Goal: Transaction & Acquisition: Purchase product/service

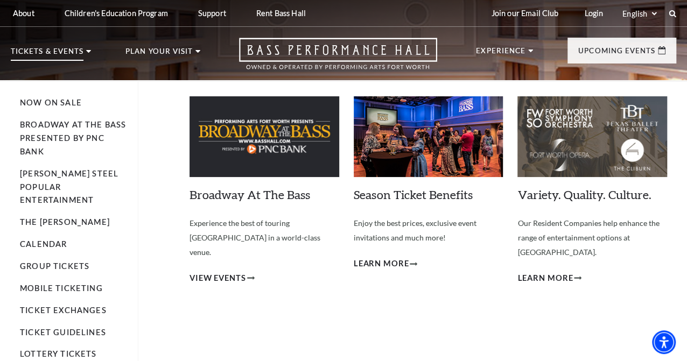
click at [49, 52] on p "Tickets & Events" at bounding box center [47, 54] width 73 height 13
click at [53, 107] on link "Now On Sale" at bounding box center [51, 102] width 62 height 9
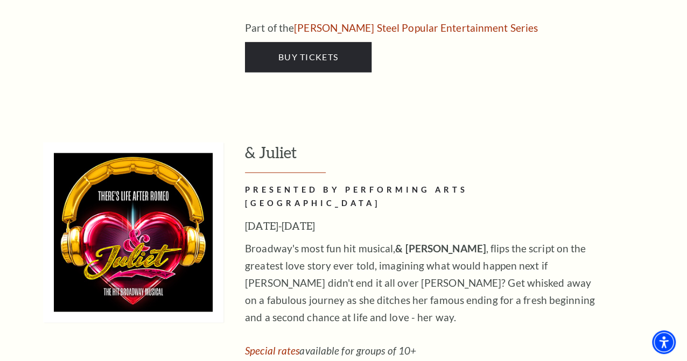
scroll to position [2782, 0]
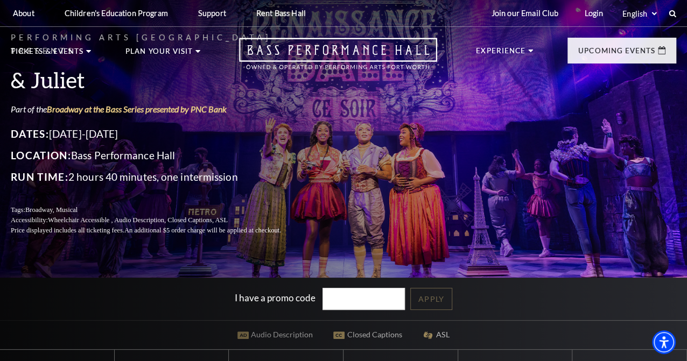
click at [441, 173] on div "Performing Arts Fort Worth Presents & Juliet Part of the Broadway at the Bass S…" at bounding box center [343, 133] width 687 height 226
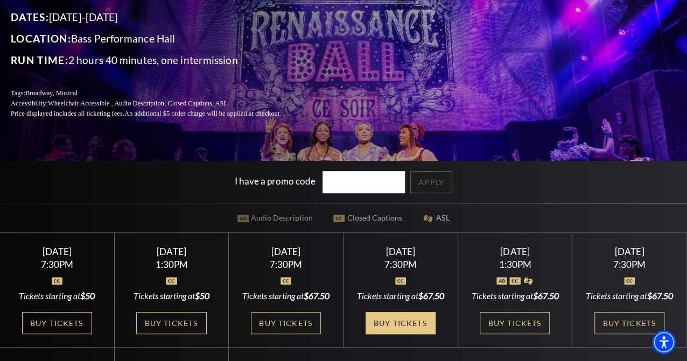
scroll to position [269, 0]
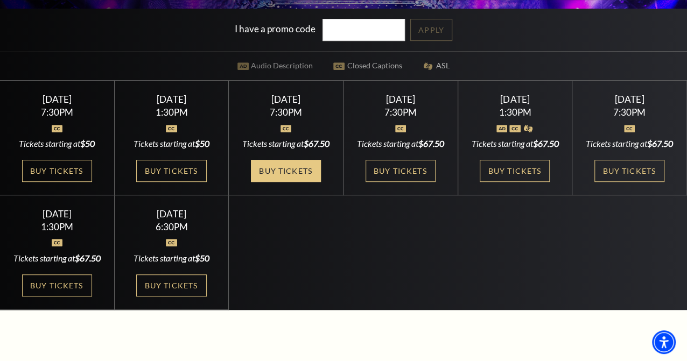
click at [278, 182] on link "Buy Tickets" at bounding box center [286, 171] width 70 height 22
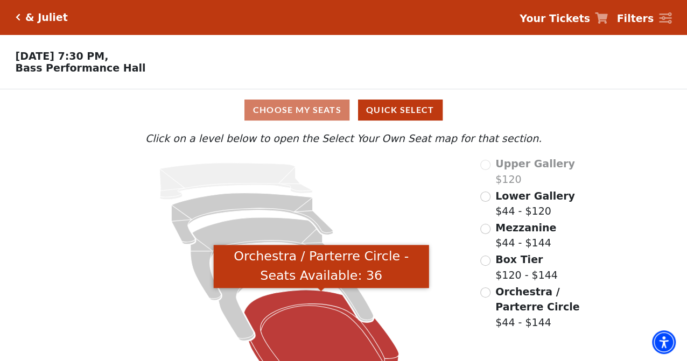
click at [305, 325] on icon "Orchestra / Parterre Circle - Seats Available: 36" at bounding box center [321, 337] width 155 height 94
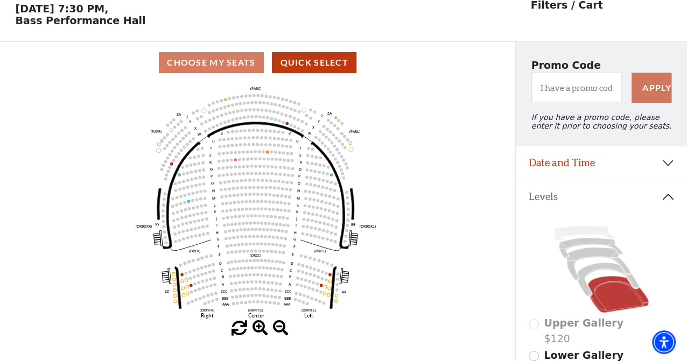
scroll to position [50, 0]
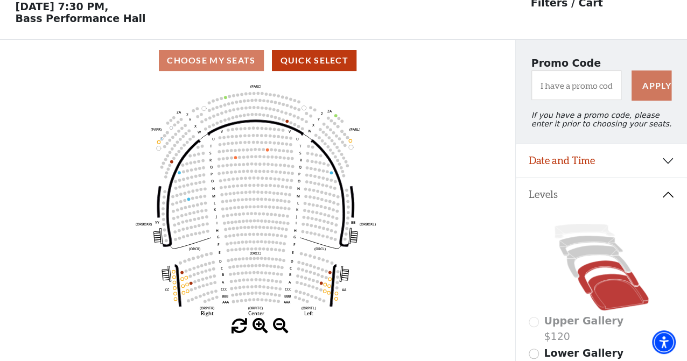
click at [602, 272] on icon at bounding box center [607, 277] width 61 height 33
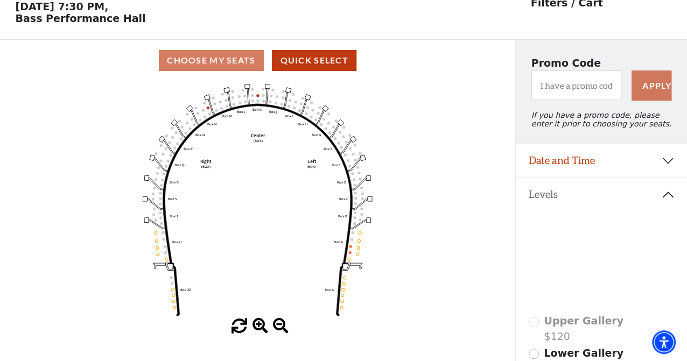
click at [585, 256] on icon at bounding box center [599, 262] width 64 height 33
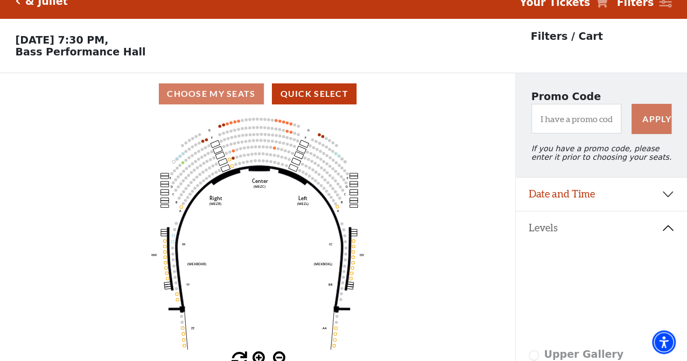
scroll to position [0, 0]
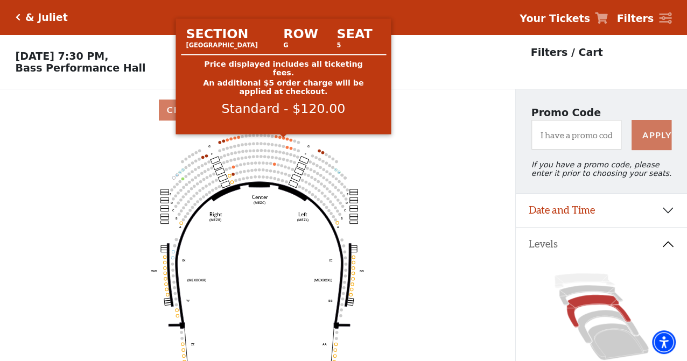
click at [282, 139] on circle at bounding box center [283, 138] width 3 height 3
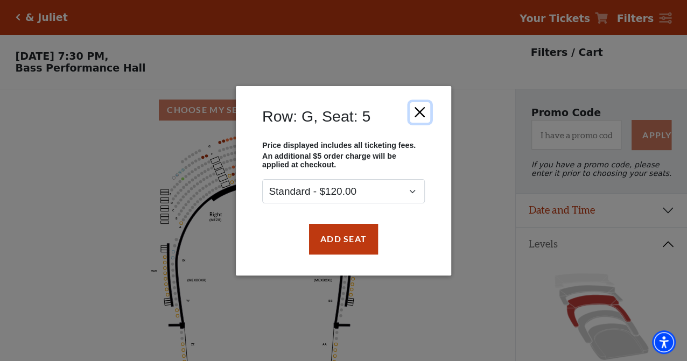
click at [420, 106] on button "Close" at bounding box center [420, 112] width 20 height 20
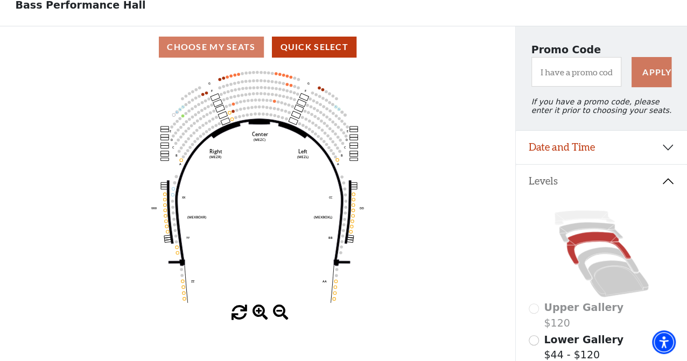
scroll to position [179, 0]
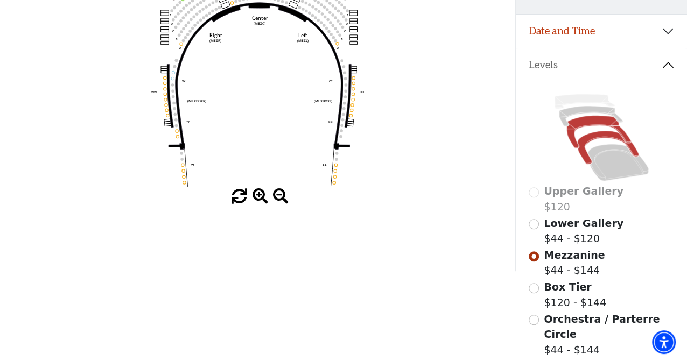
click at [591, 148] on icon at bounding box center [607, 147] width 61 height 33
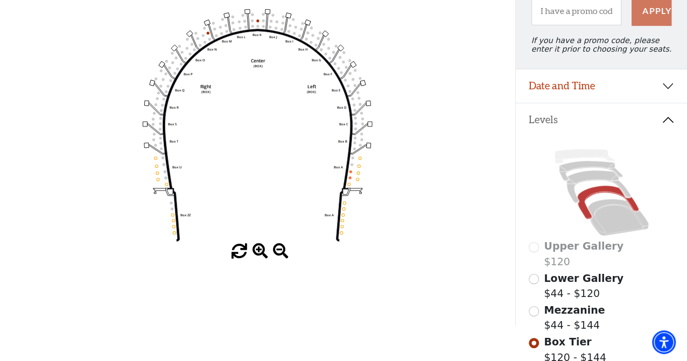
scroll to position [139, 0]
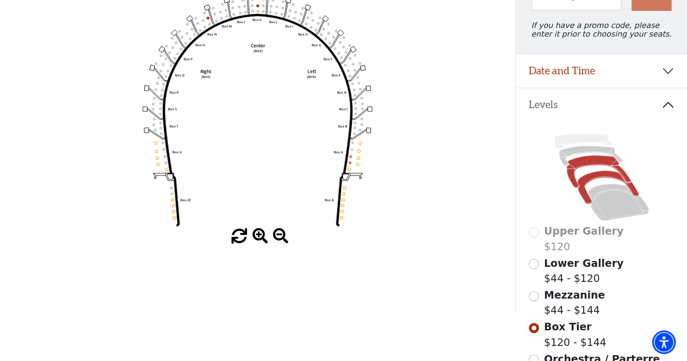
click at [590, 169] on icon at bounding box center [599, 172] width 64 height 33
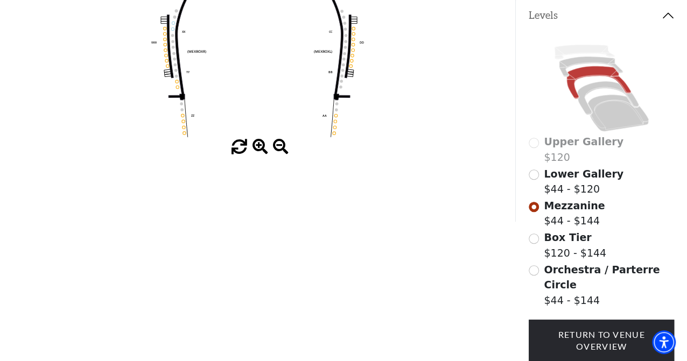
scroll to position [0, 0]
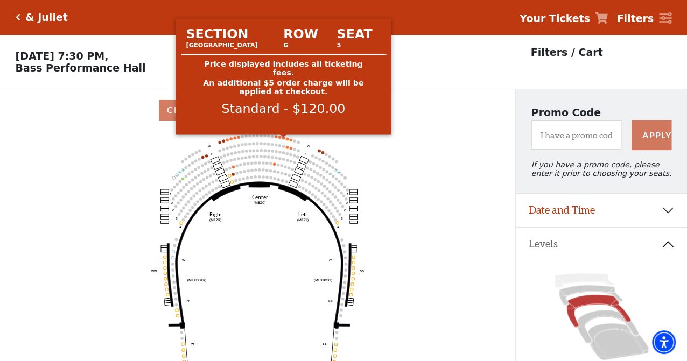
click at [283, 139] on circle at bounding box center [283, 138] width 3 height 3
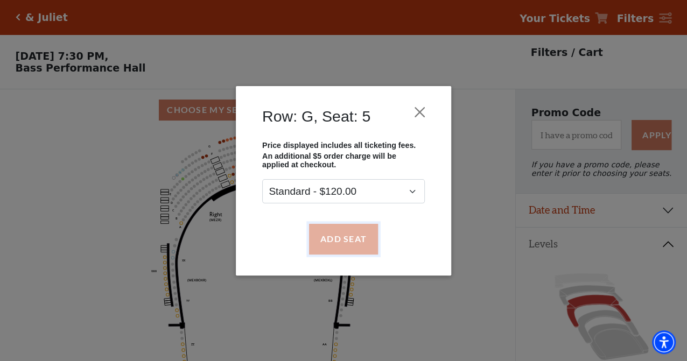
click at [345, 243] on button "Add Seat" at bounding box center [343, 239] width 69 height 30
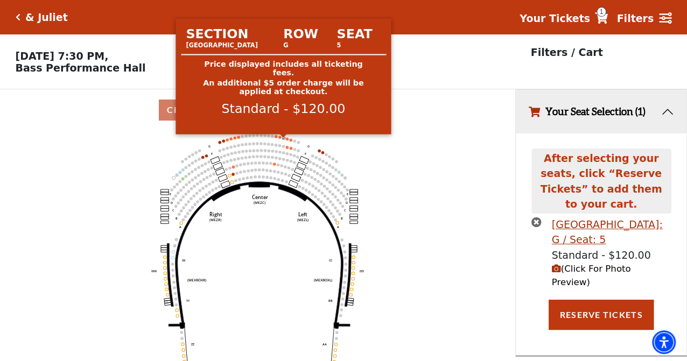
click at [283, 139] on circle at bounding box center [283, 138] width 3 height 3
click at [284, 139] on circle at bounding box center [283, 138] width 3 height 3
click at [283, 139] on circle at bounding box center [283, 138] width 3 height 3
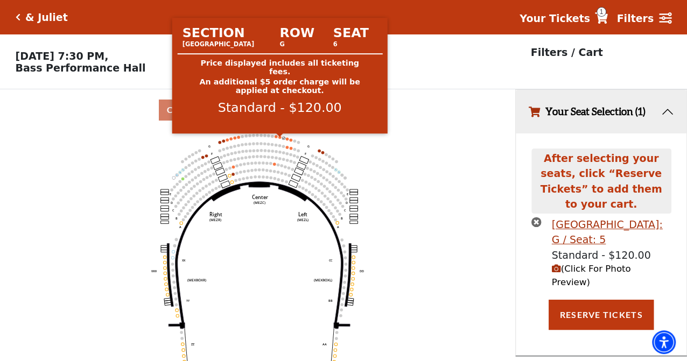
click at [279, 138] on circle at bounding box center [279, 137] width 3 height 3
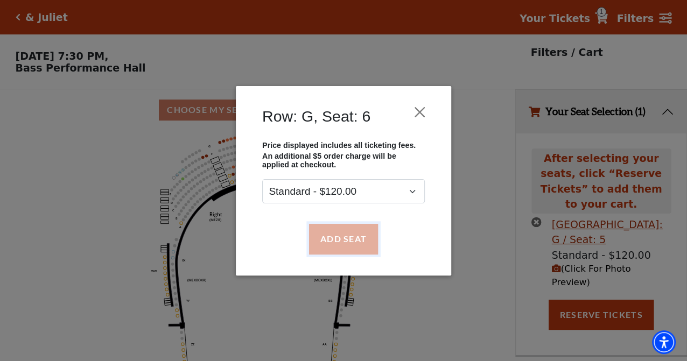
click at [353, 254] on button "Add Seat" at bounding box center [343, 239] width 69 height 30
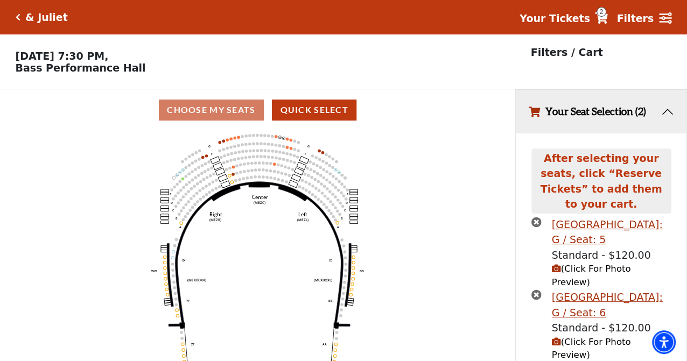
scroll to position [1, 0]
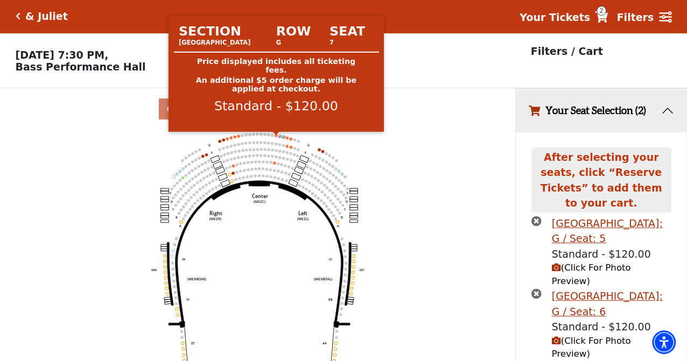
click at [275, 137] on circle at bounding box center [276, 135] width 3 height 3
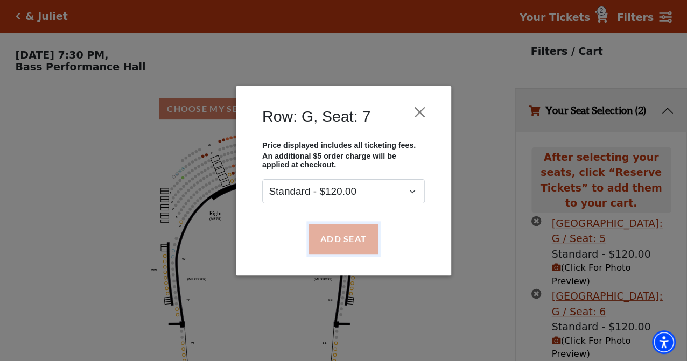
click at [342, 242] on button "Add Seat" at bounding box center [343, 239] width 69 height 30
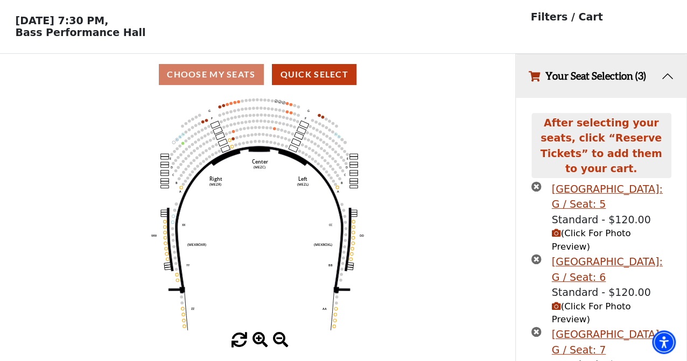
scroll to position [61, 0]
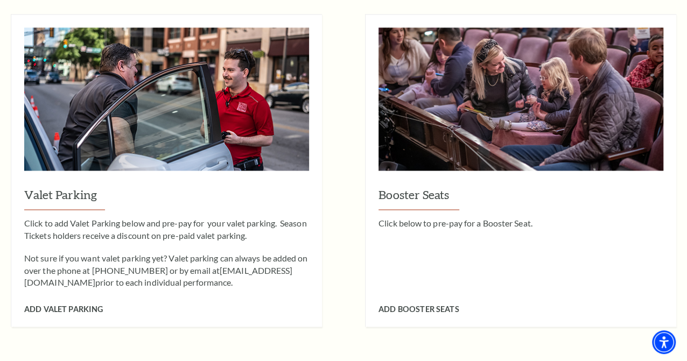
scroll to position [987, 0]
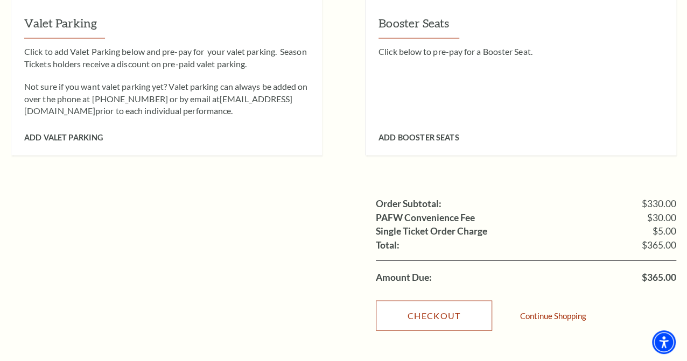
click at [431, 301] on link "Checkout" at bounding box center [434, 316] width 116 height 30
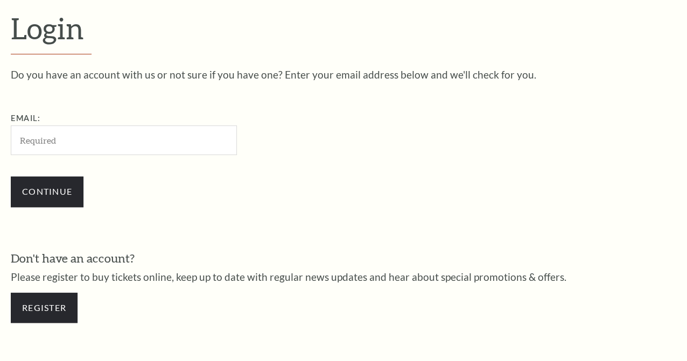
scroll to position [294, 0]
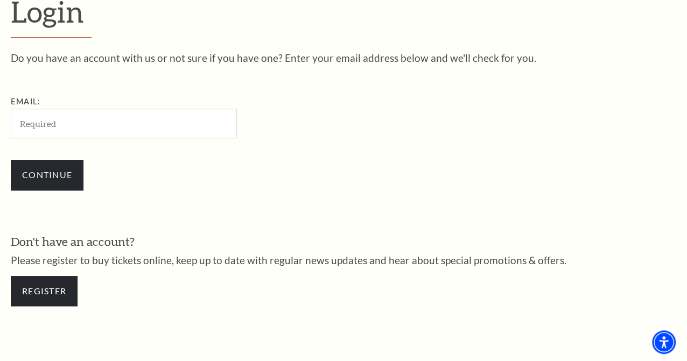
click at [108, 131] on input "Email:" at bounding box center [124, 124] width 226 height 30
type input "[EMAIL_ADDRESS][DOMAIN_NAME]"
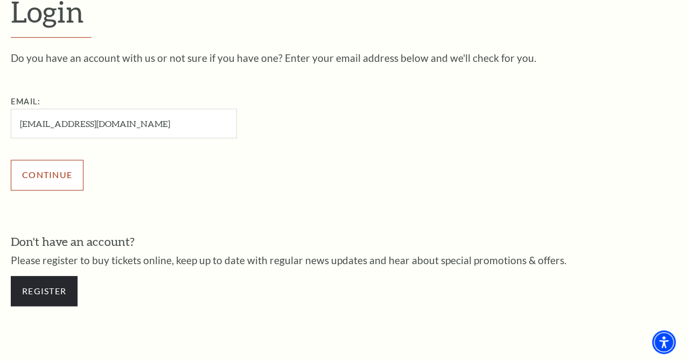
click at [44, 186] on input "Continue" at bounding box center [47, 175] width 73 height 30
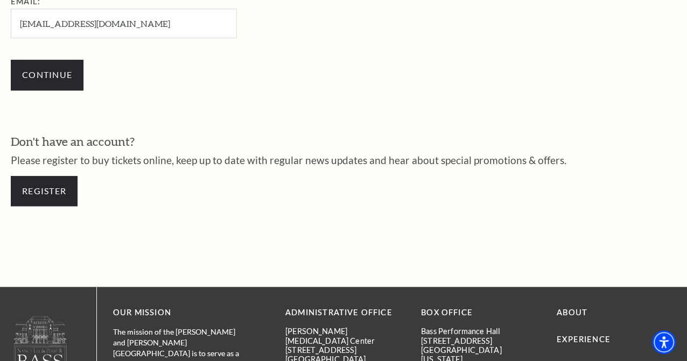
scroll to position [434, 0]
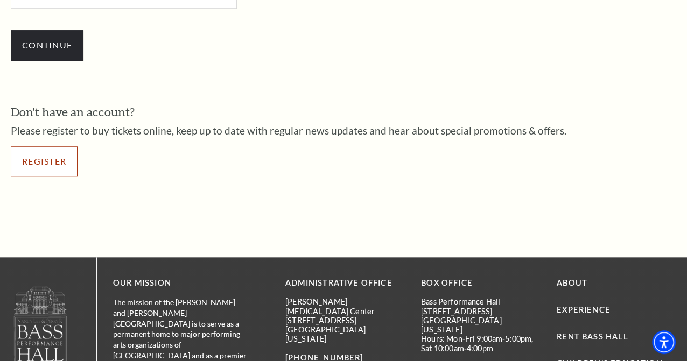
click at [48, 168] on link "Register" at bounding box center [44, 161] width 67 height 30
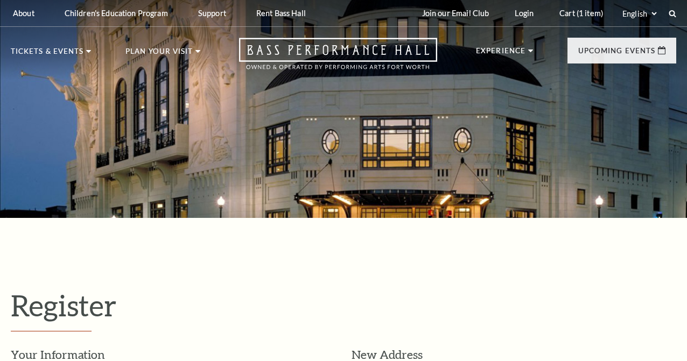
select select "1"
select select "[GEOGRAPHIC_DATA]"
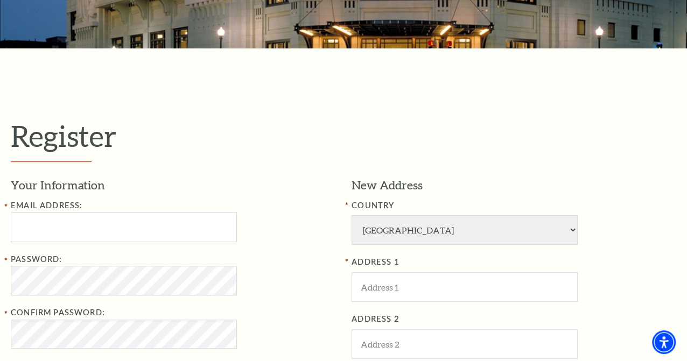
scroll to position [179, 0]
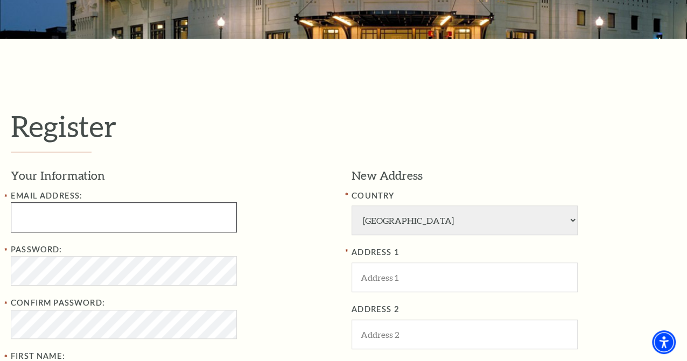
click at [70, 225] on input "Email Address:" at bounding box center [124, 218] width 226 height 30
type input "lacoker11@gmail.com"
type input "Ayden"
type input "Jones"
type input "8175045040"
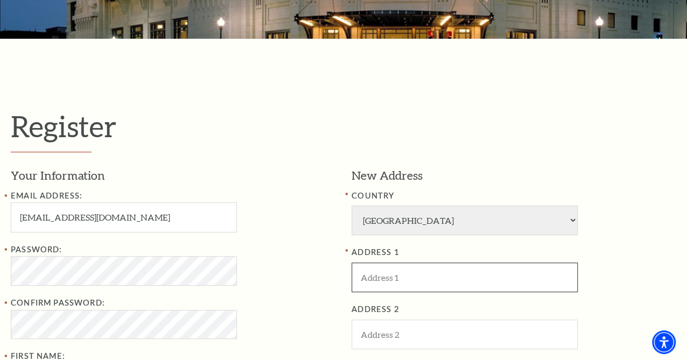
type input "1215 Vistawood Dr Mansfield TX 76063"
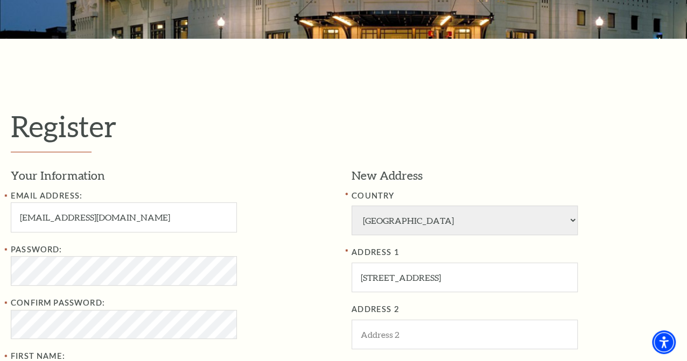
type input "MANSFIELD"
type input "76063"
type input "817-504-5040"
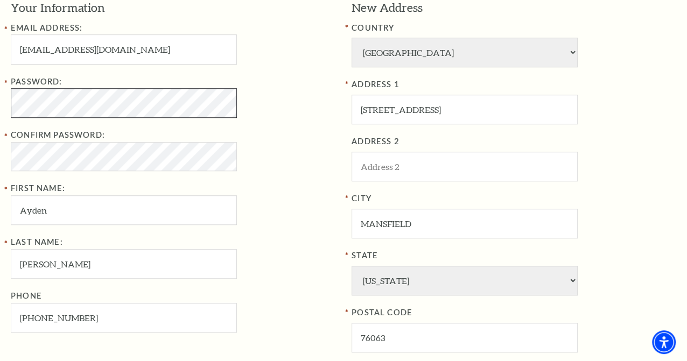
scroll to position [359, 0]
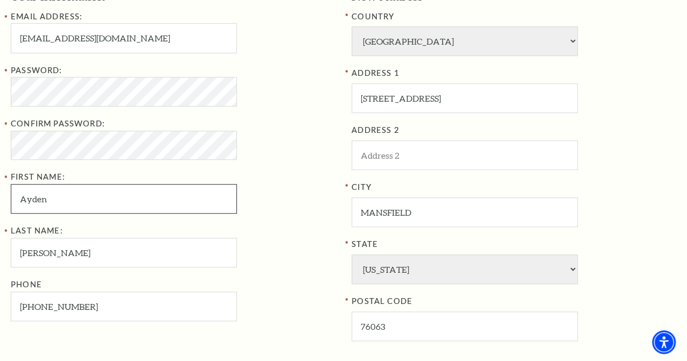
click at [64, 205] on input "Ayden" at bounding box center [124, 199] width 226 height 30
type input "A"
type input "Lori"
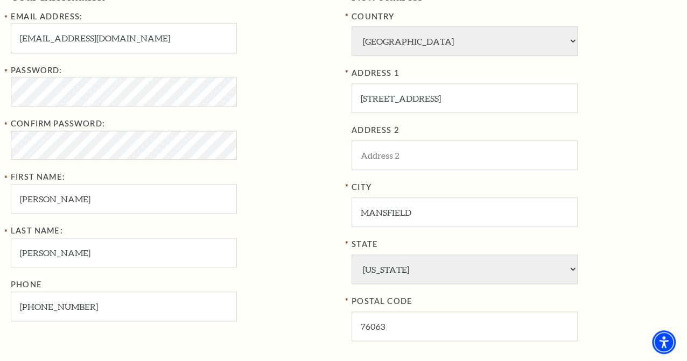
click at [282, 253] on div "Last Name: Jones Phone 817-504-5040" at bounding box center [173, 273] width 325 height 97
click at [281, 184] on div "Password: Confirm Password: First Name: Lori" at bounding box center [173, 139] width 325 height 150
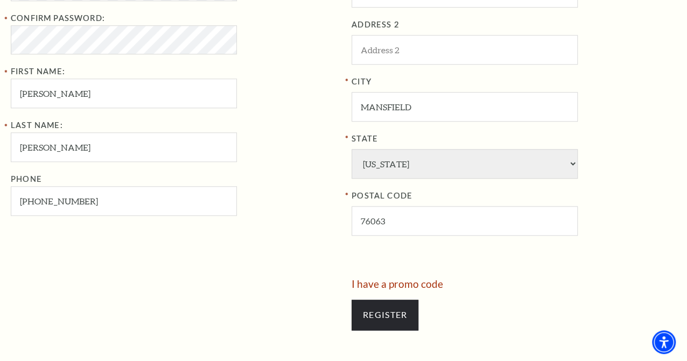
scroll to position [628, 0]
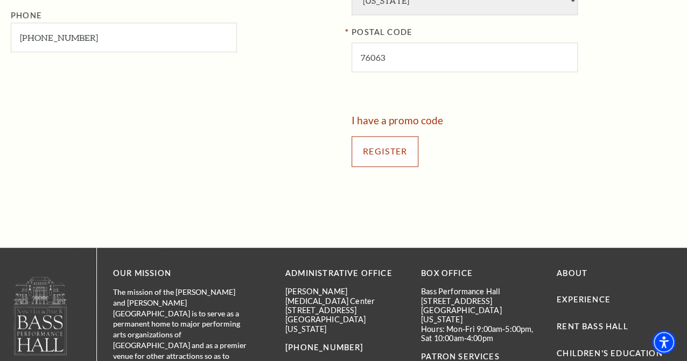
click at [385, 162] on input "Register" at bounding box center [385, 151] width 67 height 30
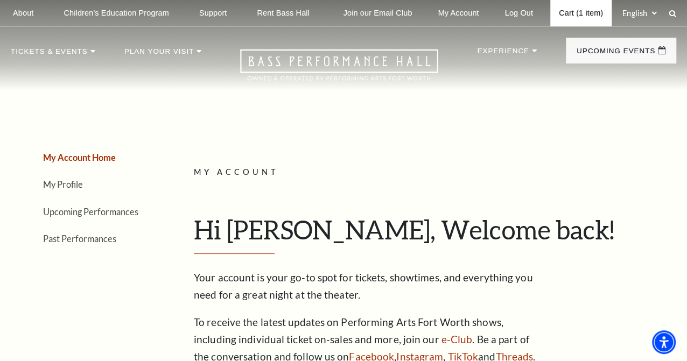
click at [560, 13] on link "Cart (1 item)" at bounding box center [580, 13] width 61 height 26
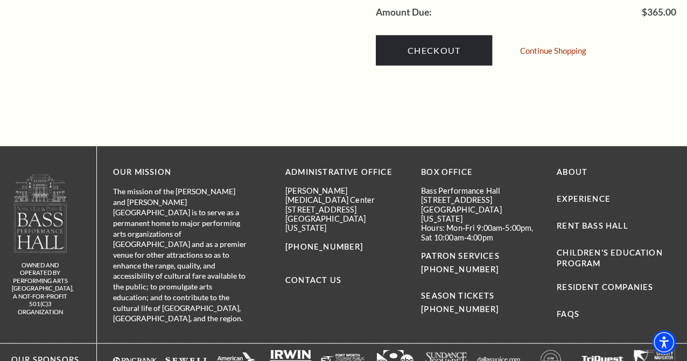
scroll to position [1257, 0]
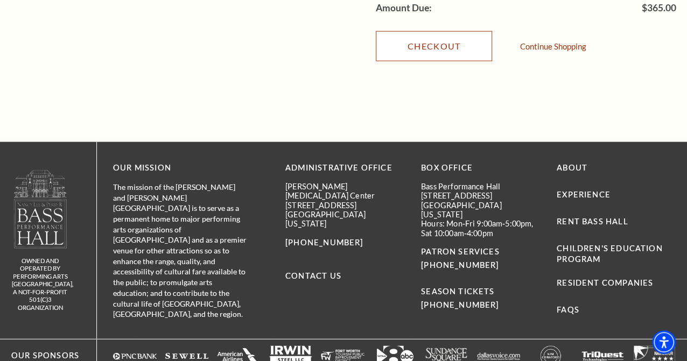
click at [462, 31] on link "Checkout" at bounding box center [434, 46] width 116 height 30
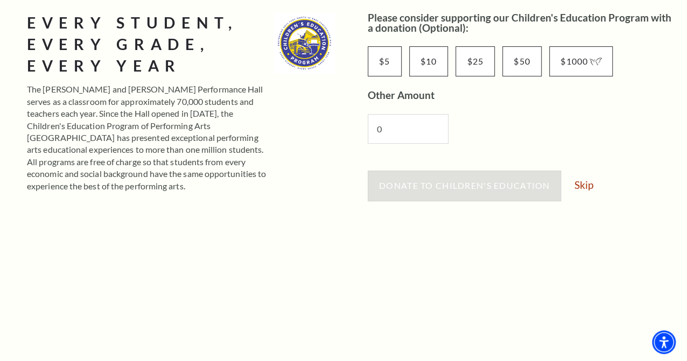
scroll to position [179, 0]
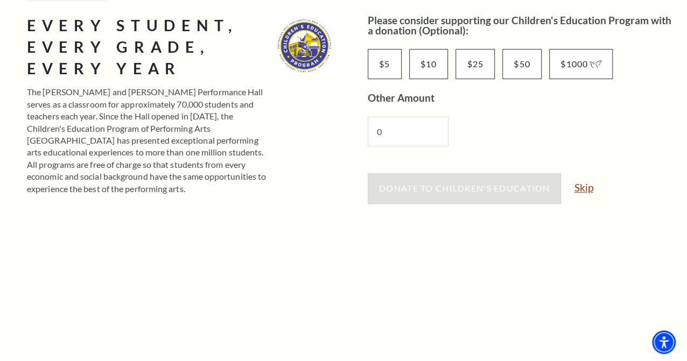
click at [587, 185] on link "Skip" at bounding box center [583, 188] width 19 height 10
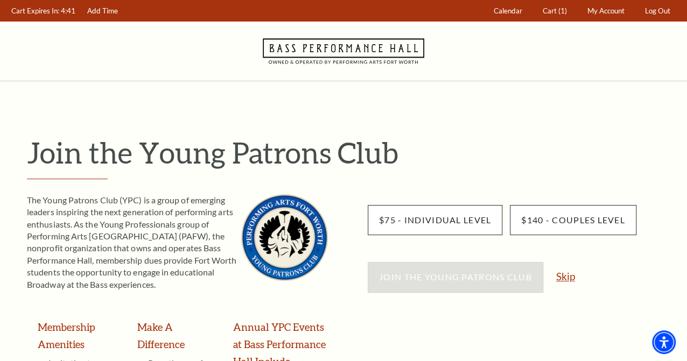
click at [565, 277] on link "Skip" at bounding box center [565, 276] width 19 height 10
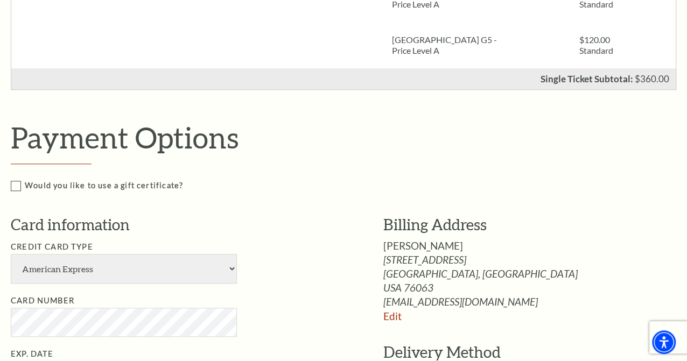
scroll to position [449, 0]
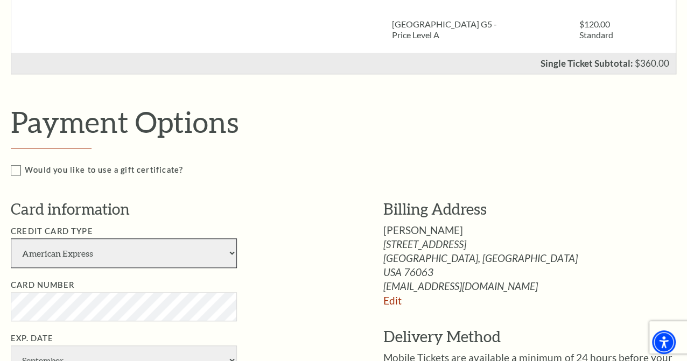
click at [226, 258] on select "American Express Visa Master Card Discover" at bounding box center [124, 254] width 226 height 30
select select "24"
click at [11, 241] on select "American Express Visa Master Card Discover" at bounding box center [124, 254] width 226 height 30
click at [324, 268] on li "Credit Card Type American Express Visa Master Card Discover" at bounding box center [181, 246] width 340 height 43
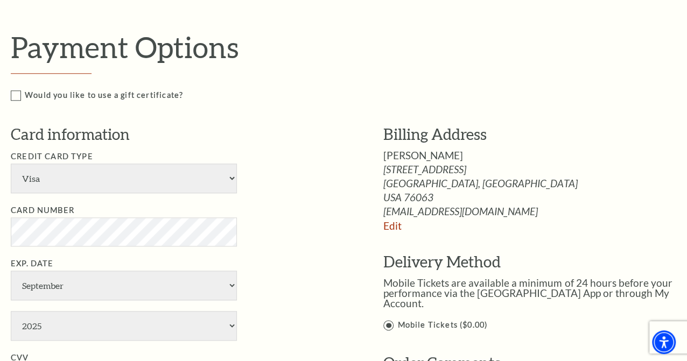
scroll to position [539, 0]
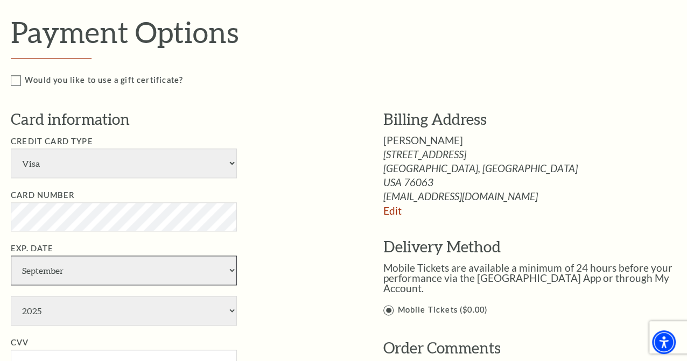
click at [96, 277] on select "January February March April May June July August September October November De…" at bounding box center [124, 271] width 226 height 30
select select "6"
click at [11, 261] on select "January February March April May June July August September October November De…" at bounding box center [124, 271] width 226 height 30
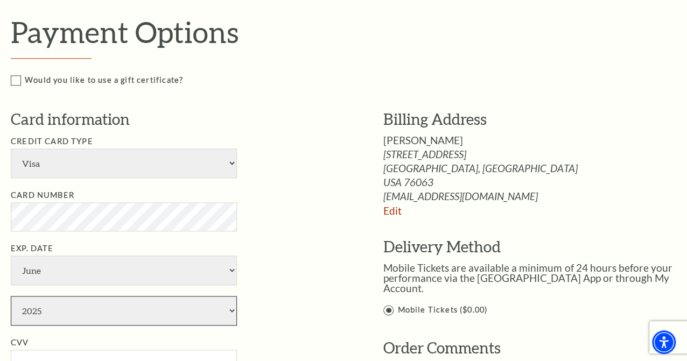
click at [91, 310] on select "2025 2026 2027 2028 2029 2030 2031 2032 2033 2034" at bounding box center [124, 311] width 226 height 30
select select "2029"
click at [11, 301] on select "2025 2026 2027 2028 2029 2030 2031 2032 2033 2034" at bounding box center [124, 311] width 226 height 30
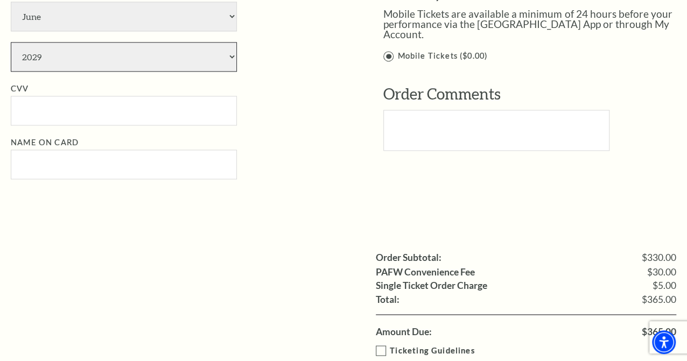
scroll to position [718, 0]
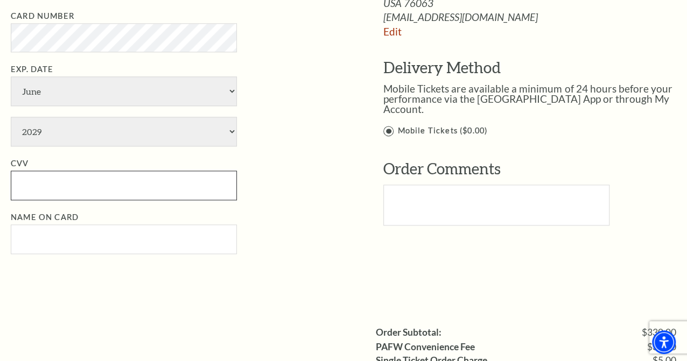
click at [48, 184] on input "CVV" at bounding box center [124, 186] width 226 height 30
type input "048"
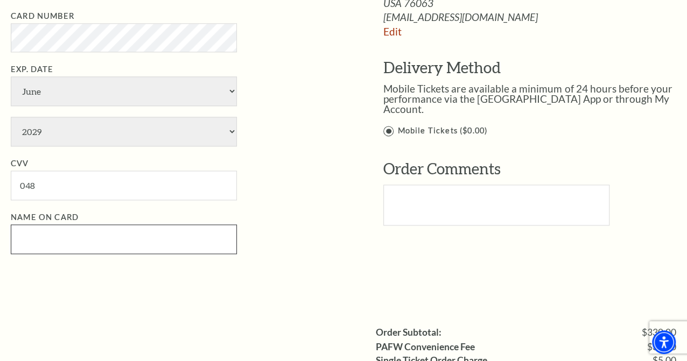
click at [41, 247] on input "Name on Card" at bounding box center [124, 240] width 226 height 30
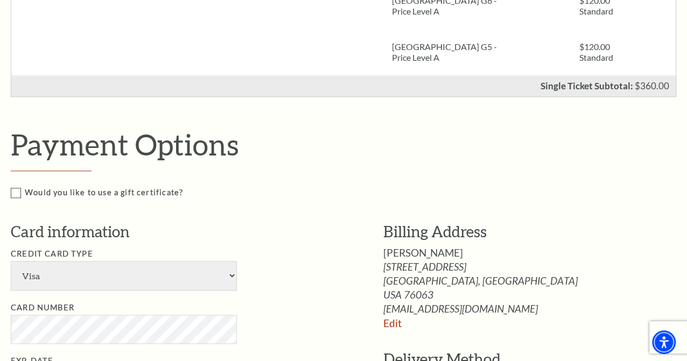
scroll to position [449, 0]
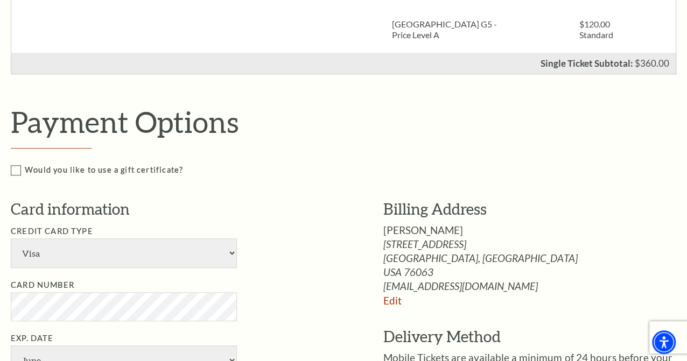
type input "[PERSON_NAME]"
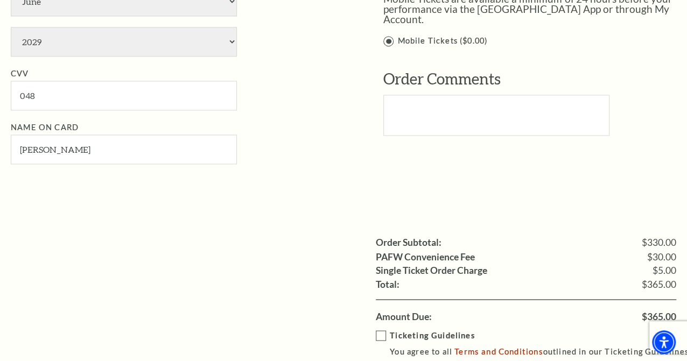
scroll to position [987, 0]
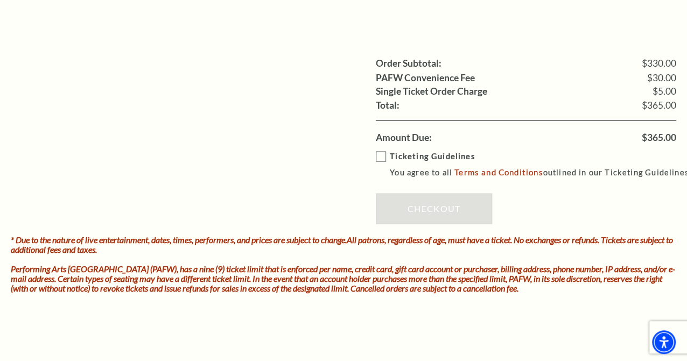
click at [382, 161] on label "Ticketing Guidelines You agree to all Terms and Conditions outlined in our Tick…" at bounding box center [534, 165] width 316 height 30
click at [0, 0] on input "Ticketing Guidelines You agree to all Terms and Conditions outlined in our Tick…" at bounding box center [0, 0] width 0 height 0
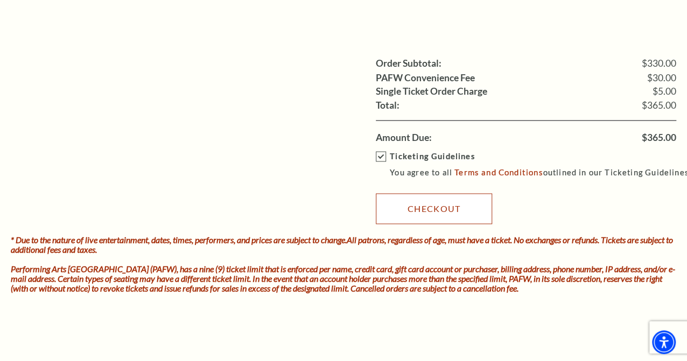
click at [442, 224] on link "Checkout" at bounding box center [434, 208] width 116 height 30
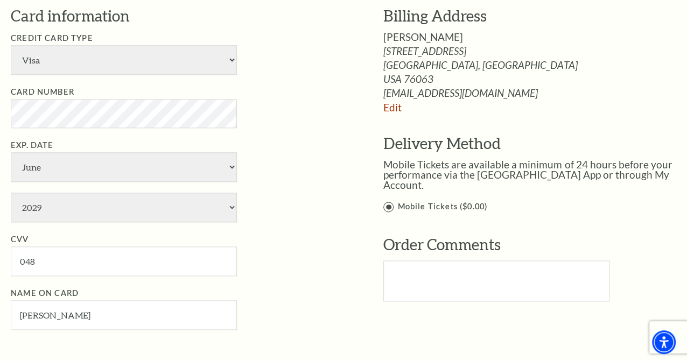
scroll to position [718, 0]
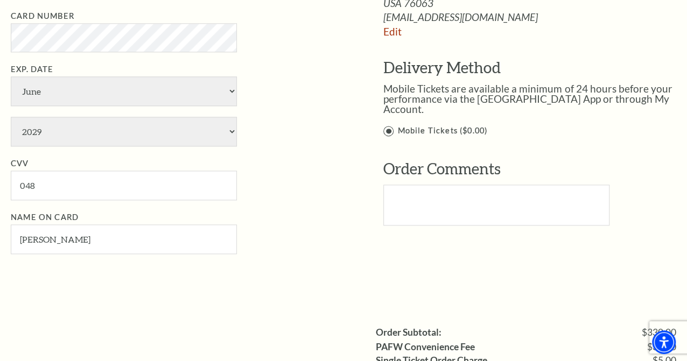
click at [318, 265] on div "Card information Credit Card Type American Express Visa Master Card Discover Ca…" at bounding box center [181, 97] width 340 height 336
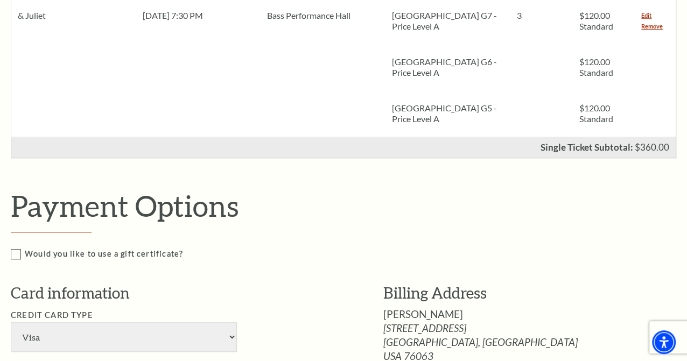
scroll to position [628, 0]
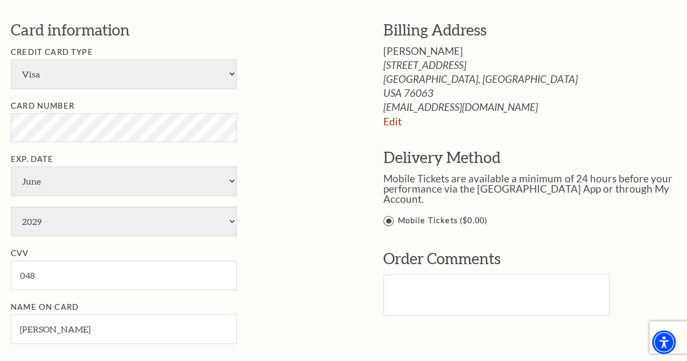
click at [305, 147] on ul "Credit Card Type American Express Visa Master Card Discover Card Number Exp. Da…" at bounding box center [181, 195] width 340 height 298
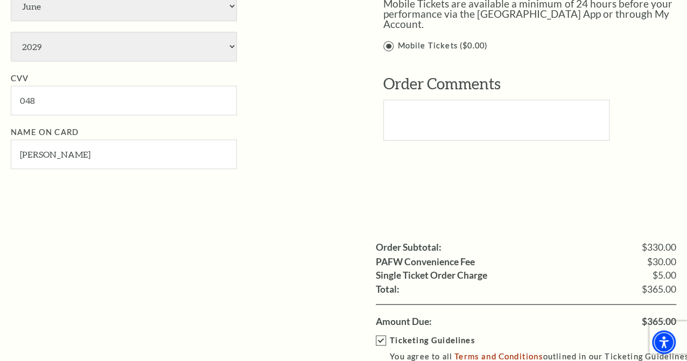
scroll to position [987, 0]
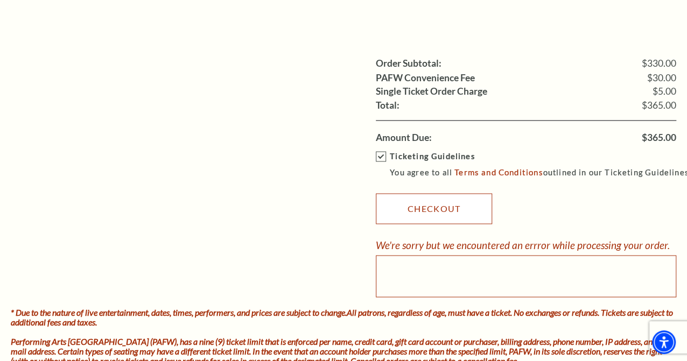
click at [399, 224] on link "Checkout" at bounding box center [434, 208] width 116 height 30
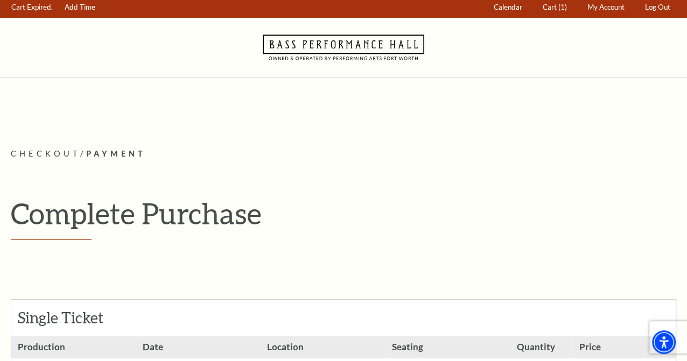
scroll to position [0, 0]
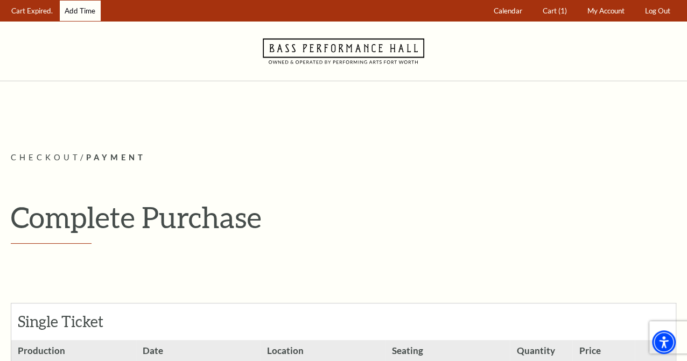
click at [90, 11] on link "Add Time" at bounding box center [80, 11] width 41 height 21
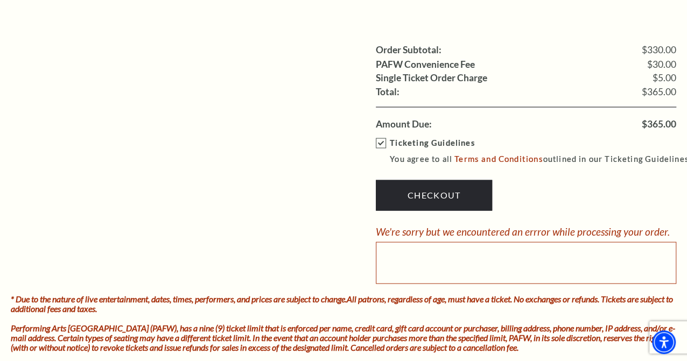
scroll to position [1077, 0]
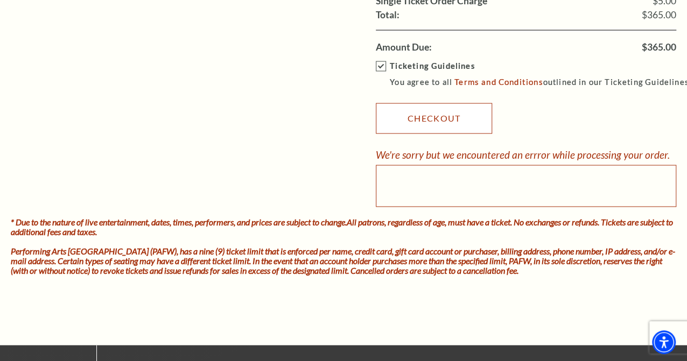
click at [413, 134] on link "Checkout" at bounding box center [434, 118] width 116 height 30
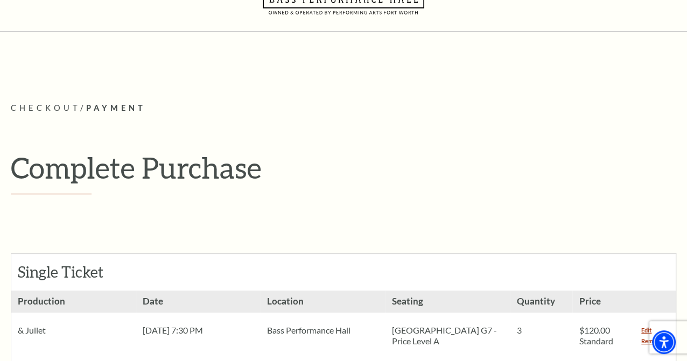
scroll to position [0, 0]
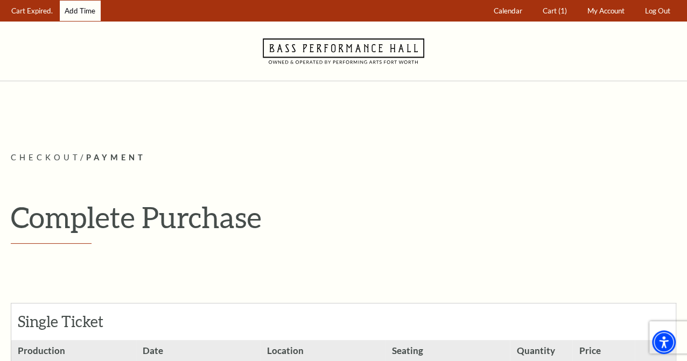
click at [94, 11] on link "Add Time" at bounding box center [80, 11] width 41 height 21
click at [543, 10] on span "Cart" at bounding box center [550, 10] width 14 height 9
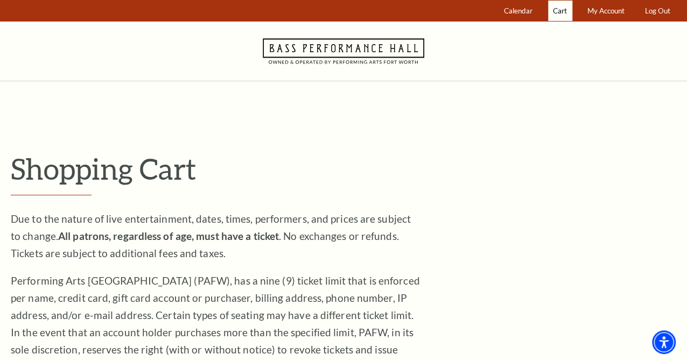
click at [553, 9] on span "Cart" at bounding box center [560, 10] width 14 height 9
click at [504, 15] on span "Calendar" at bounding box center [518, 10] width 29 height 9
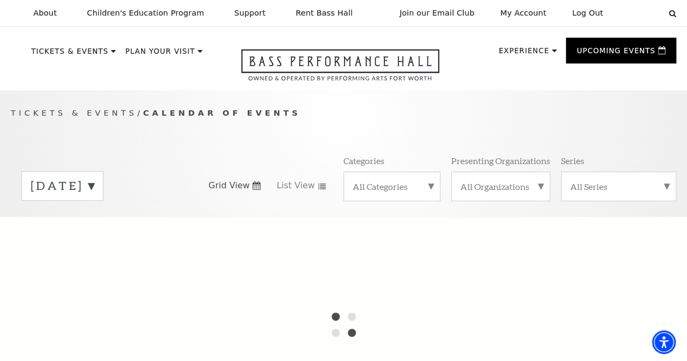
click at [94, 194] on label "[DATE]" at bounding box center [63, 186] width 64 height 17
click at [117, 256] on div at bounding box center [343, 324] width 687 height 215
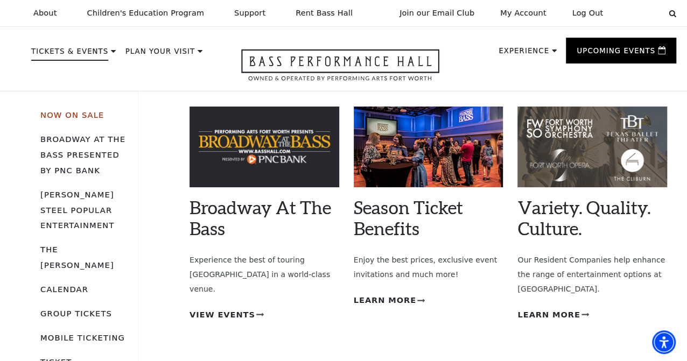
click at [81, 120] on link "Now On Sale" at bounding box center [72, 114] width 64 height 9
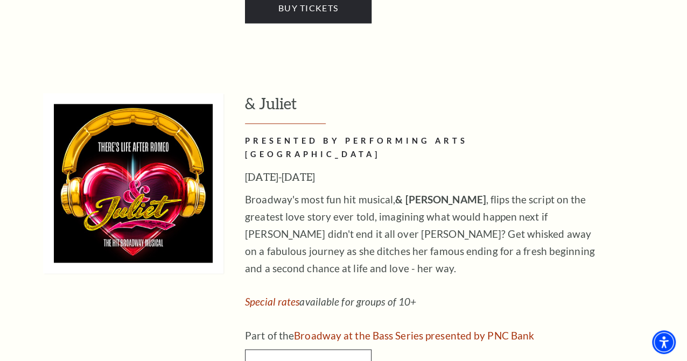
scroll to position [2872, 0]
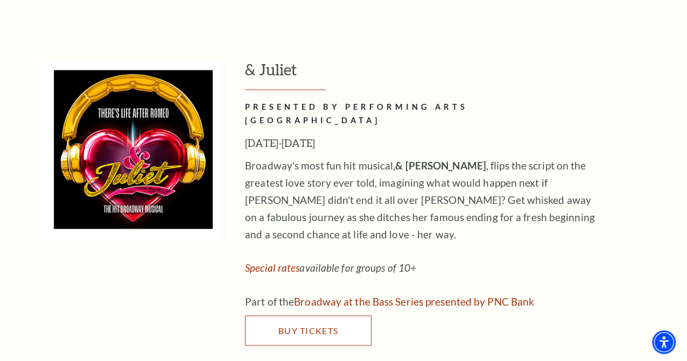
click at [297, 325] on span "Buy Tickets" at bounding box center [308, 330] width 60 height 10
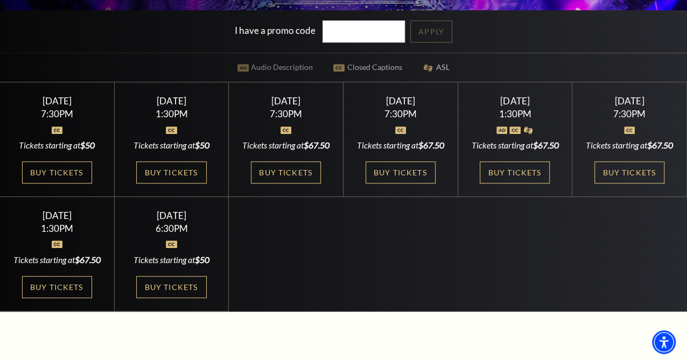
scroll to position [269, 0]
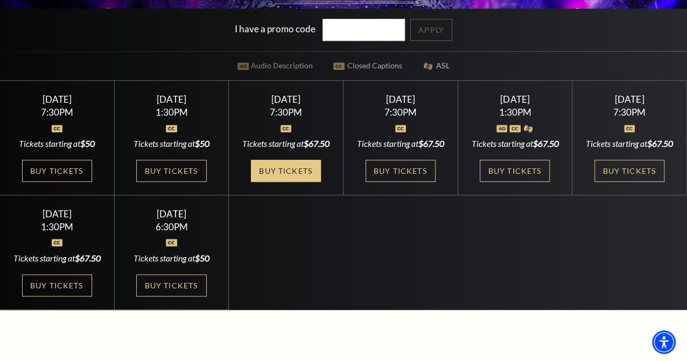
click at [282, 182] on link "Buy Tickets" at bounding box center [286, 171] width 70 height 22
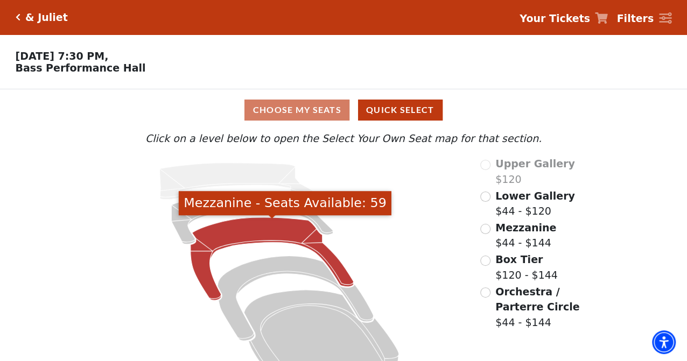
click at [268, 232] on icon "Mezzanine - Seats Available: 59" at bounding box center [272, 259] width 163 height 83
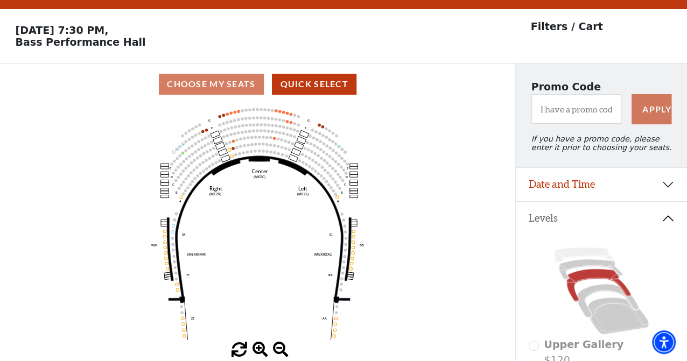
scroll to position [50, 0]
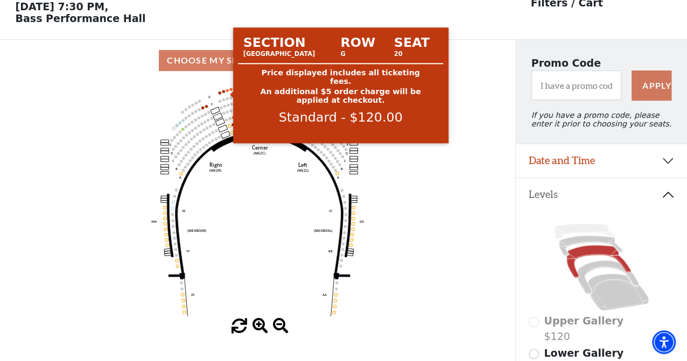
click at [227, 92] on circle at bounding box center [227, 90] width 3 height 3
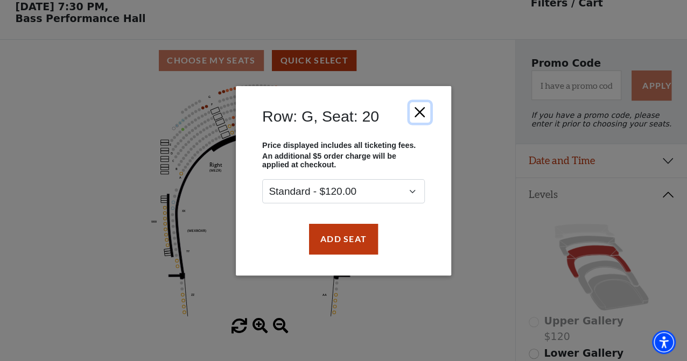
click at [418, 106] on button "Close" at bounding box center [420, 112] width 20 height 20
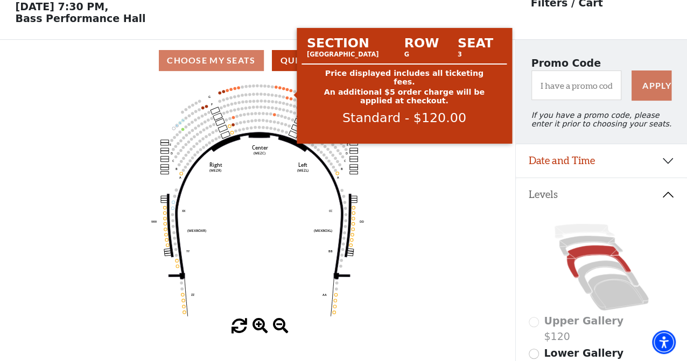
click at [291, 92] on circle at bounding box center [290, 90] width 3 height 3
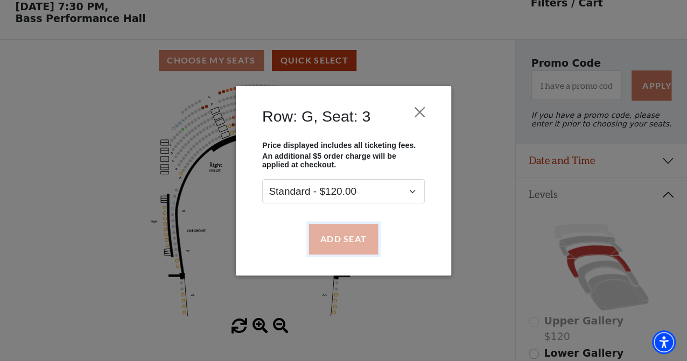
click at [345, 242] on button "Add Seat" at bounding box center [343, 239] width 69 height 30
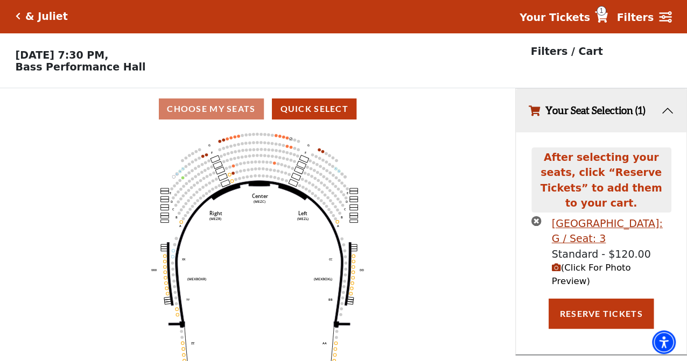
scroll to position [0, 0]
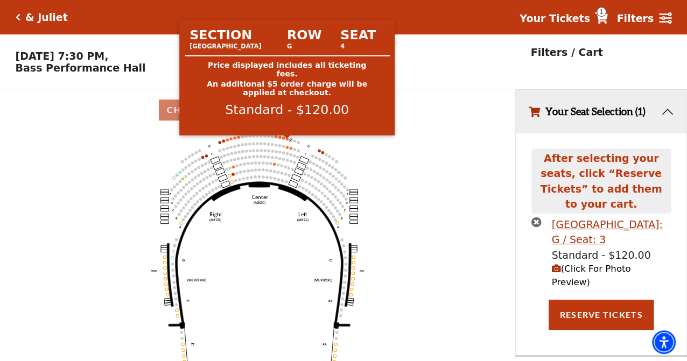
click at [287, 140] on circle at bounding box center [287, 138] width 3 height 3
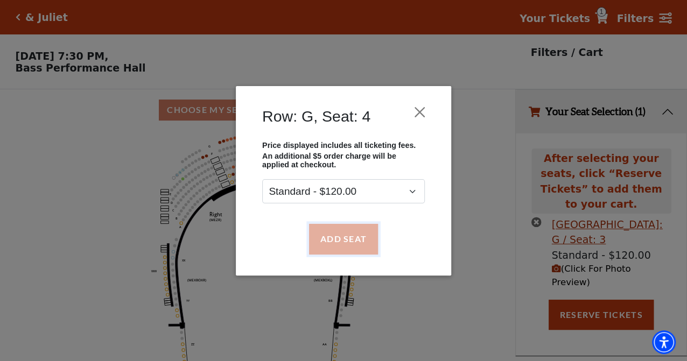
click at [342, 243] on button "Add Seat" at bounding box center [343, 239] width 69 height 30
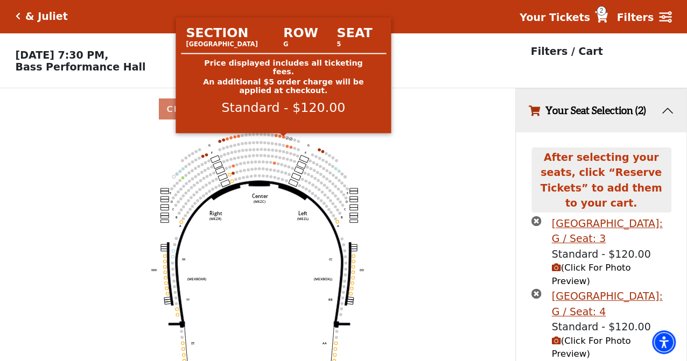
click at [283, 138] on circle at bounding box center [283, 137] width 3 height 3
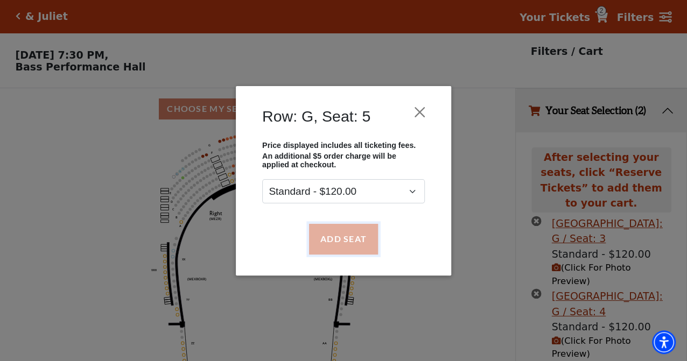
click at [343, 242] on button "Add Seat" at bounding box center [343, 239] width 69 height 30
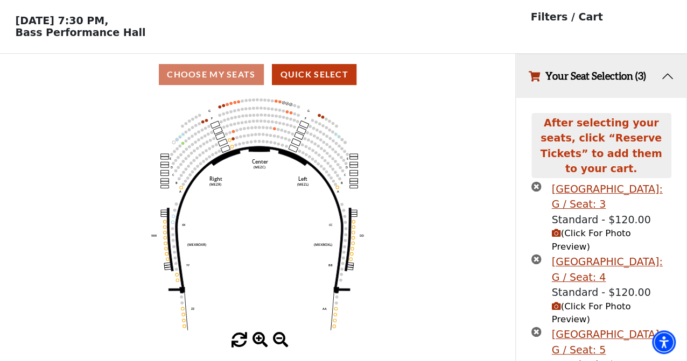
scroll to position [61, 0]
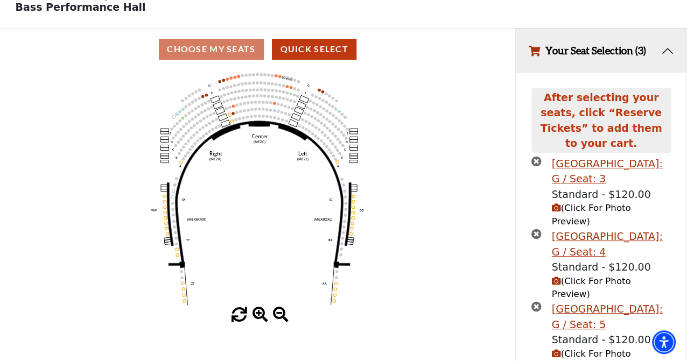
click at [608, 203] on span "(Click For Photo Preview)" at bounding box center [591, 215] width 79 height 24
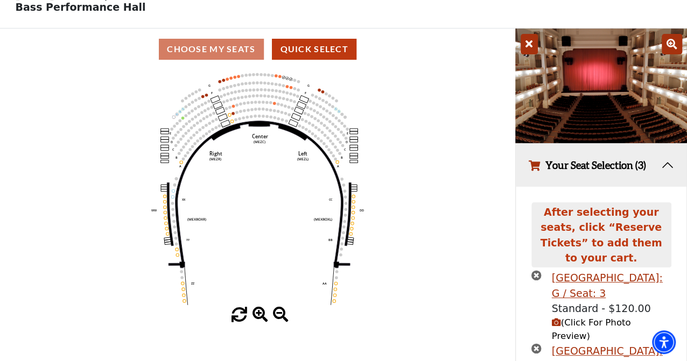
click at [451, 190] on icon "Center (MEZC) Right (MEZR) Left (MEZL) (MEXBOXR) (MEXBOXL) XX WW CC DD YY BB ZZ…" at bounding box center [258, 189] width 464 height 238
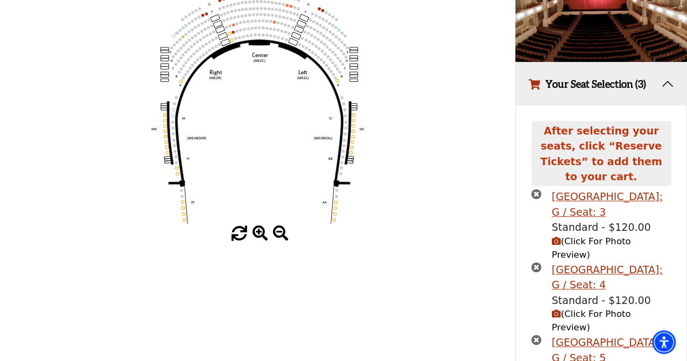
scroll to position [201, 0]
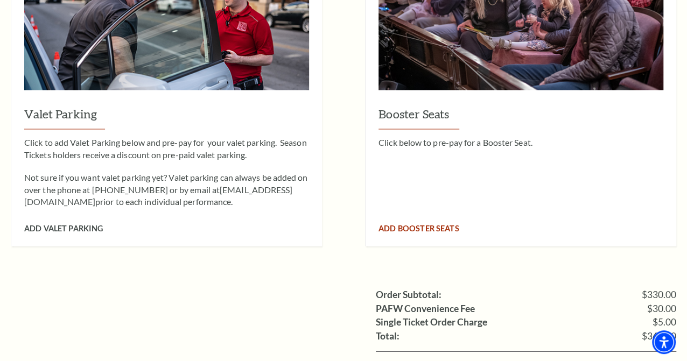
scroll to position [1077, 0]
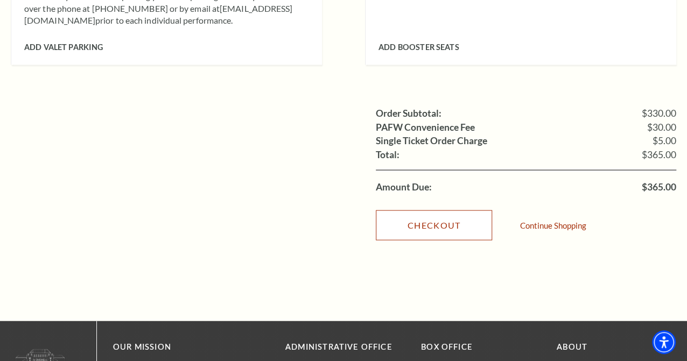
click at [462, 212] on link "Checkout" at bounding box center [434, 226] width 116 height 30
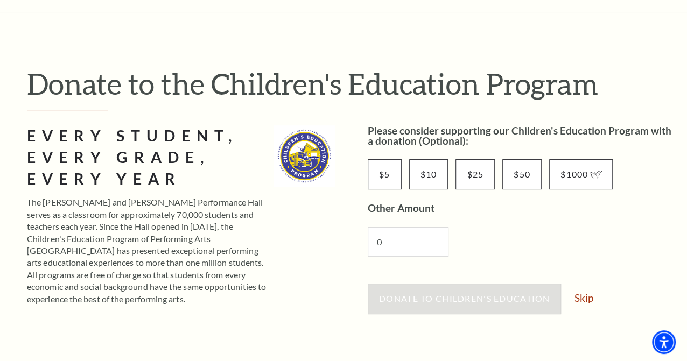
scroll to position [179, 0]
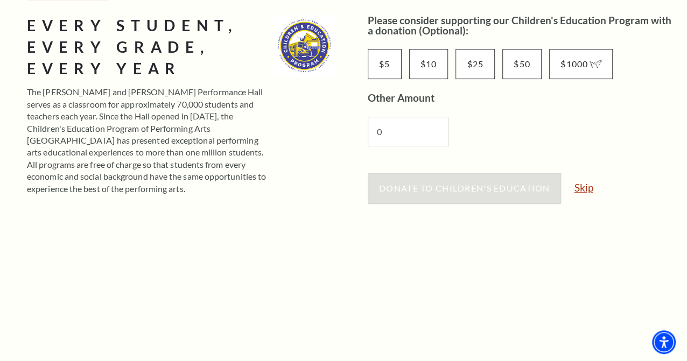
click at [587, 189] on link "Skip" at bounding box center [583, 188] width 19 height 10
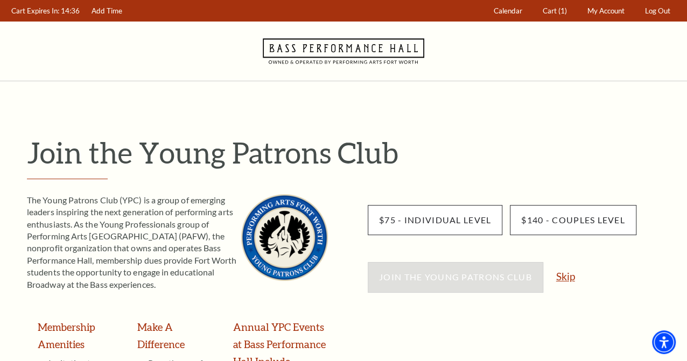
click at [569, 275] on link "Skip" at bounding box center [565, 276] width 19 height 10
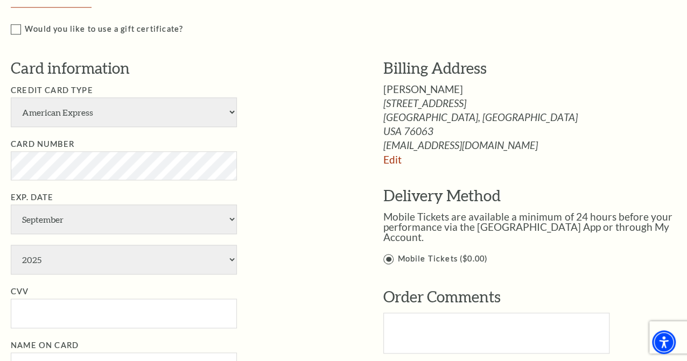
scroll to position [628, 0]
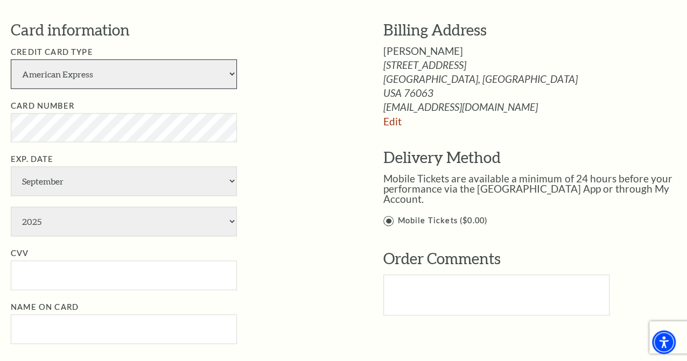
drag, startPoint x: 233, startPoint y: 75, endPoint x: 218, endPoint y: 80, distance: 16.0
click at [233, 75] on select "American Express Visa Master Card Discover" at bounding box center [124, 74] width 226 height 30
select select "24"
click at [11, 61] on select "American Express Visa Master Card Discover" at bounding box center [124, 74] width 226 height 30
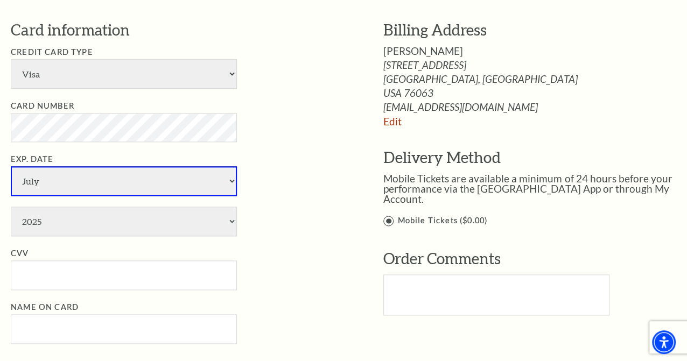
select select "6"
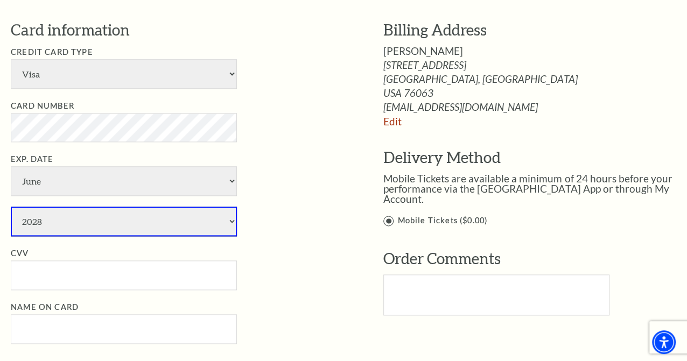
select select "2029"
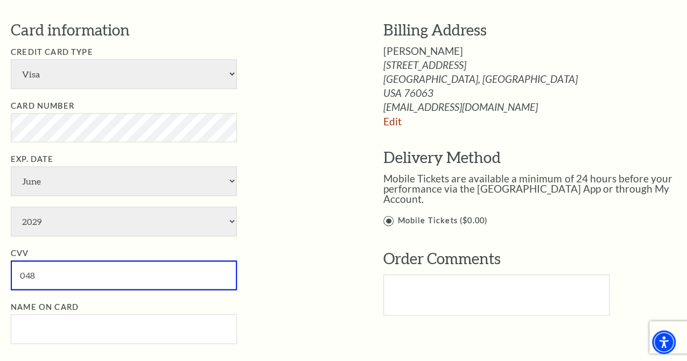
type input "048"
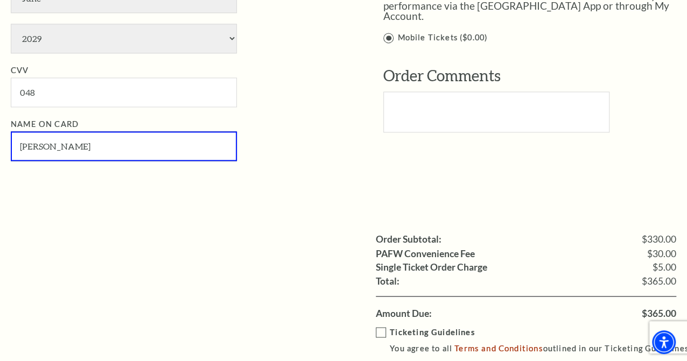
scroll to position [987, 0]
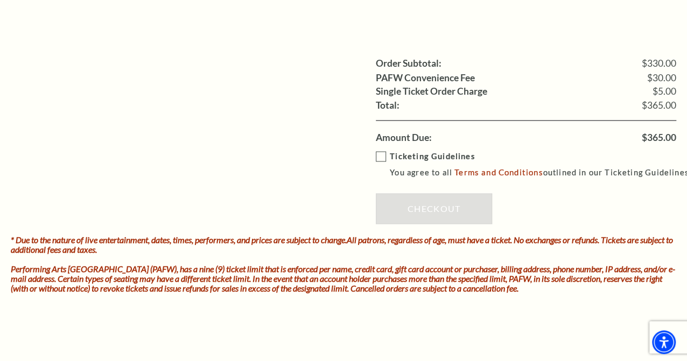
type input "Lori Jones"
click at [386, 167] on label "Ticketing Guidelines You agree to all Terms and Conditions outlined in our Tick…" at bounding box center [534, 165] width 316 height 30
click at [0, 0] on input "Ticketing Guidelines You agree to all Terms and Conditions outlined in our Tick…" at bounding box center [0, 0] width 0 height 0
click at [413, 224] on link "Checkout" at bounding box center [434, 208] width 116 height 30
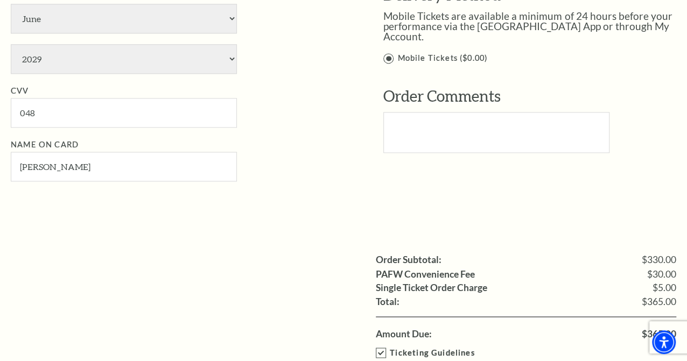
scroll to position [628, 0]
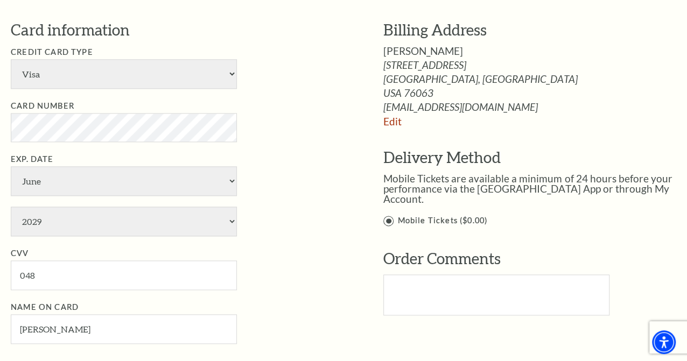
click at [331, 227] on li "Exp. Date January February March April May June July August September October N…" at bounding box center [181, 194] width 340 height 83
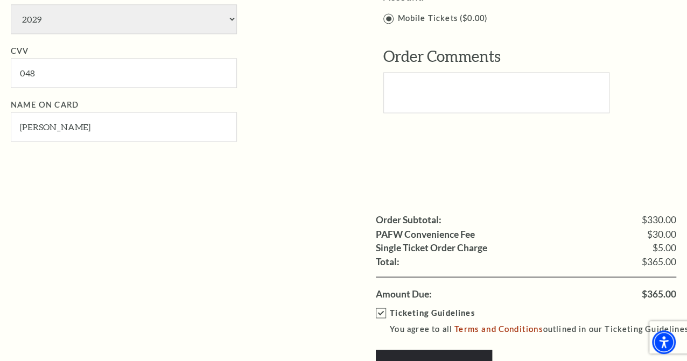
scroll to position [897, 0]
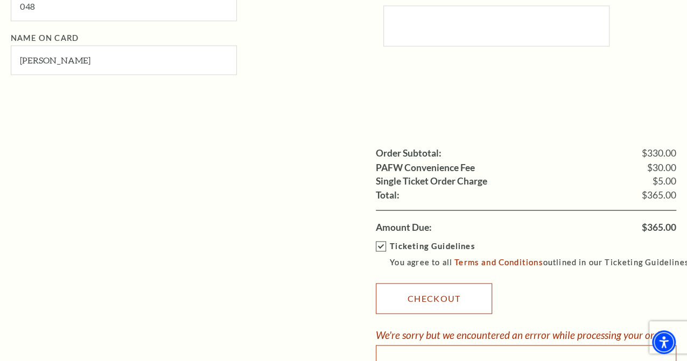
click at [440, 313] on link "Checkout" at bounding box center [434, 298] width 116 height 30
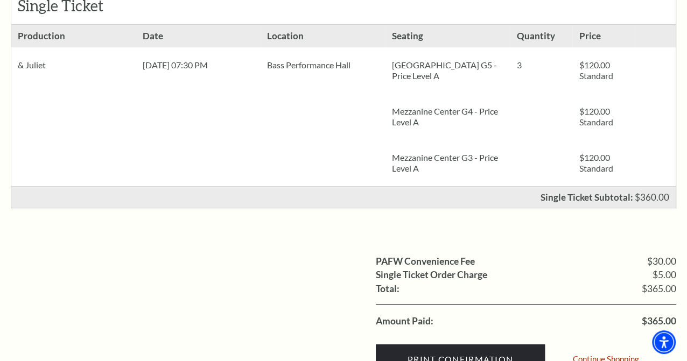
scroll to position [269, 0]
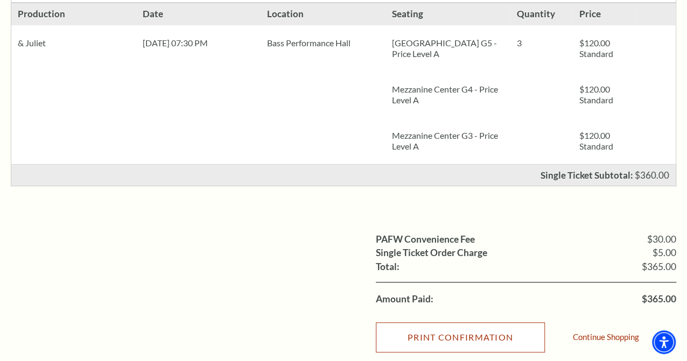
click at [442, 336] on input "Print Confirmation" at bounding box center [460, 338] width 169 height 30
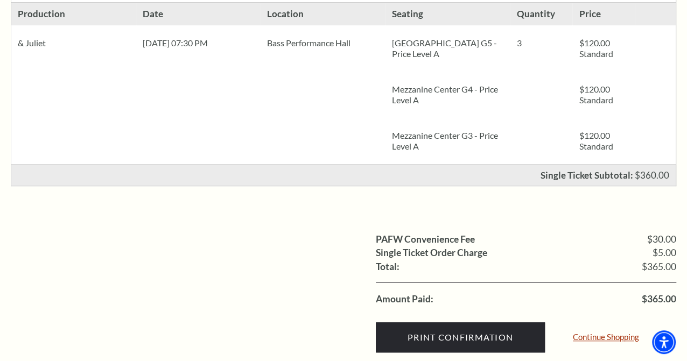
click at [594, 334] on link "Continue Shopping" at bounding box center [606, 337] width 66 height 8
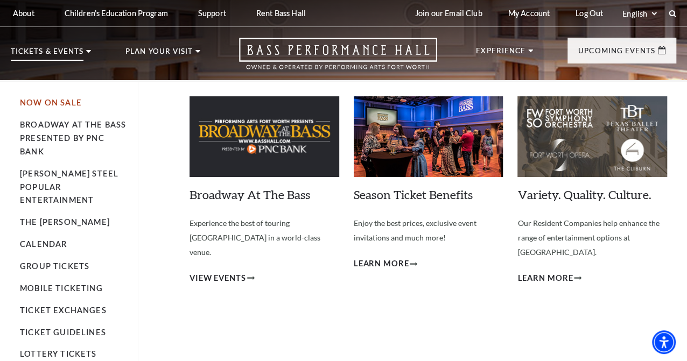
click at [68, 107] on link "Now On Sale" at bounding box center [51, 102] width 62 height 9
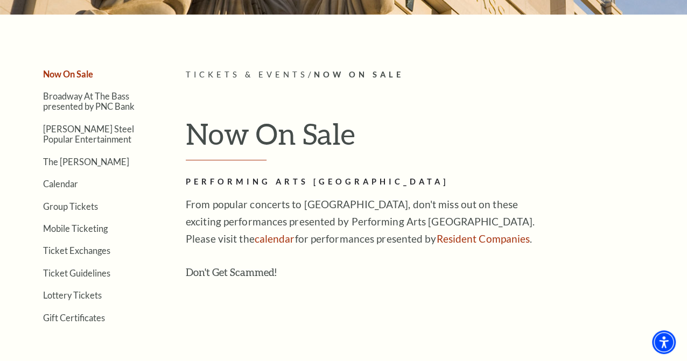
scroll to position [271, 0]
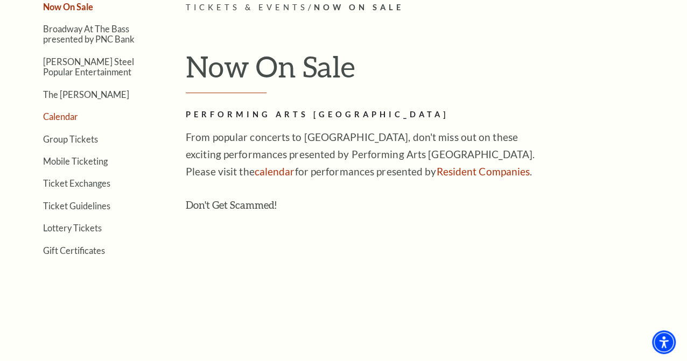
click at [62, 119] on link "Calendar" at bounding box center [60, 116] width 35 height 10
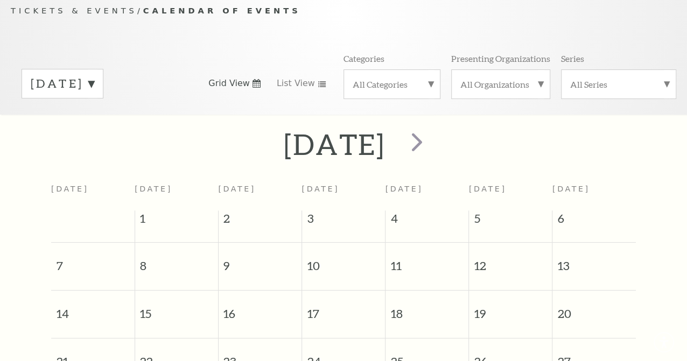
scroll to position [111, 0]
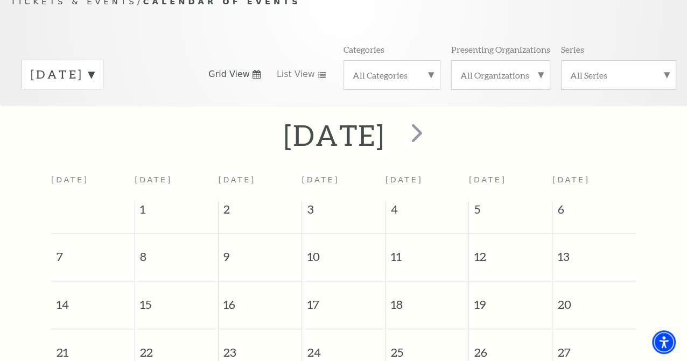
click at [94, 83] on label "September 2025" at bounding box center [63, 74] width 64 height 17
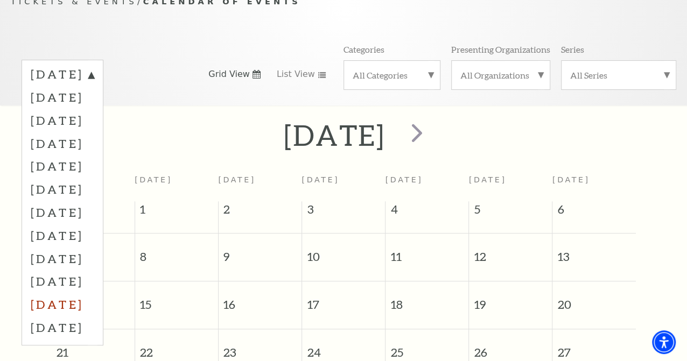
click at [76, 316] on label "July 2026" at bounding box center [63, 304] width 64 height 23
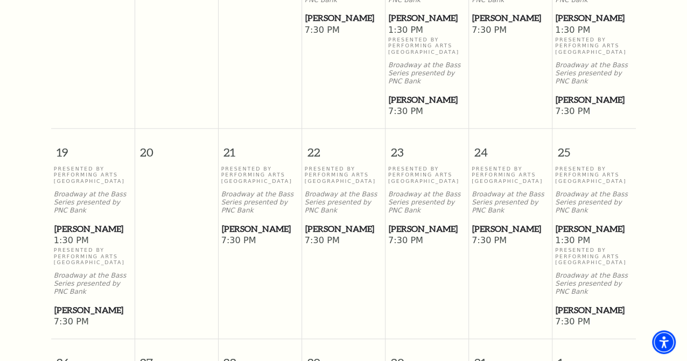
scroll to position [650, 0]
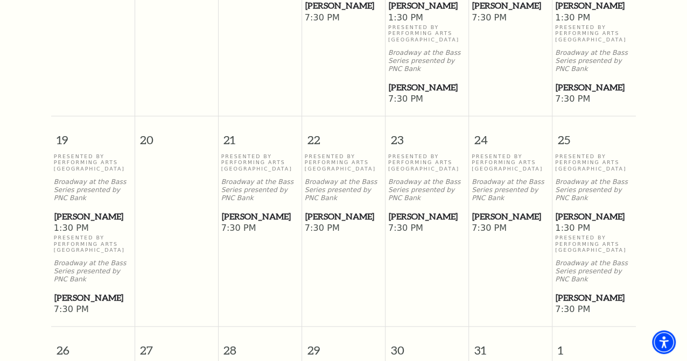
click at [489, 106] on td "Presented By Performing Arts Fort Worth Broadway at the Bass Series presented b…" at bounding box center [510, 24] width 83 height 163
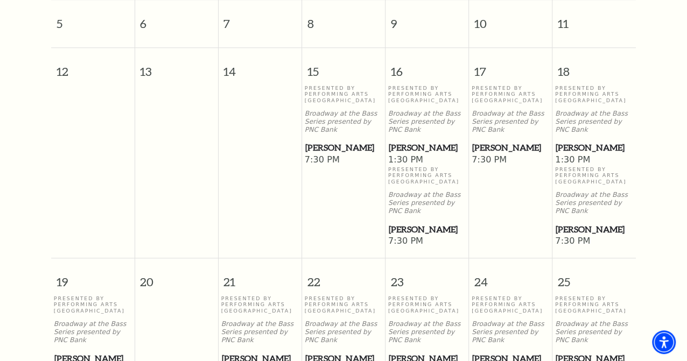
scroll to position [471, 0]
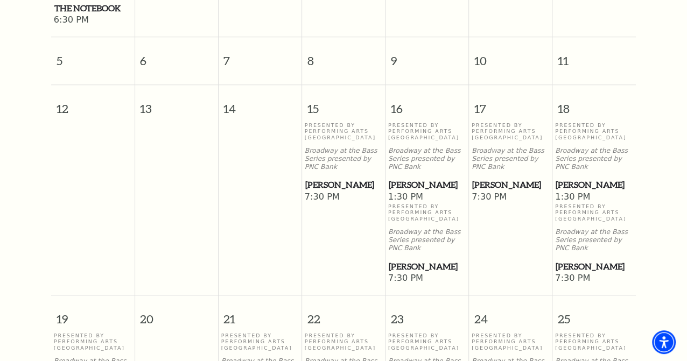
click at [337, 141] on p "Presented By Performing Arts Fort Worth" at bounding box center [344, 131] width 78 height 18
click at [335, 141] on p "Presented By Performing Arts Fort Worth" at bounding box center [344, 131] width 78 height 18
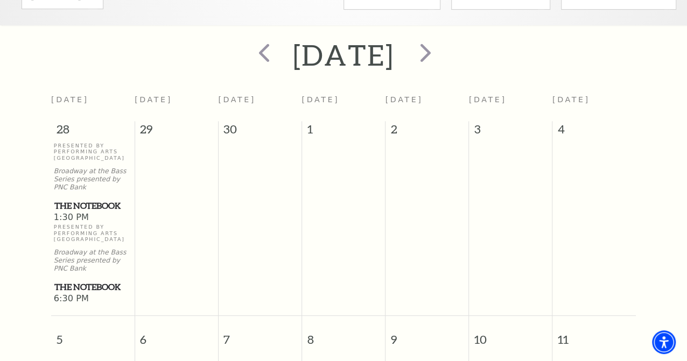
scroll to position [0, 0]
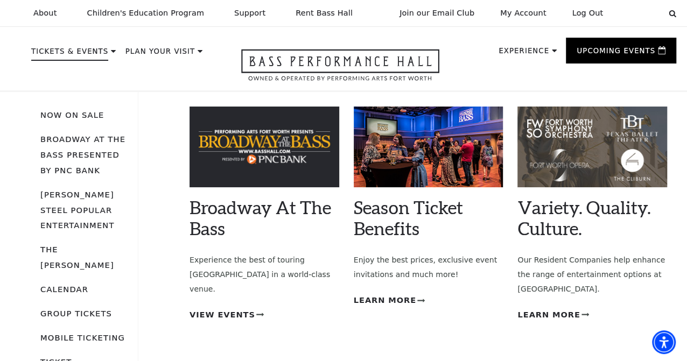
click at [53, 58] on p "Tickets & Events" at bounding box center [69, 54] width 77 height 13
click at [66, 231] on link "[PERSON_NAME] Steel Popular Entertainment" at bounding box center [77, 210] width 74 height 40
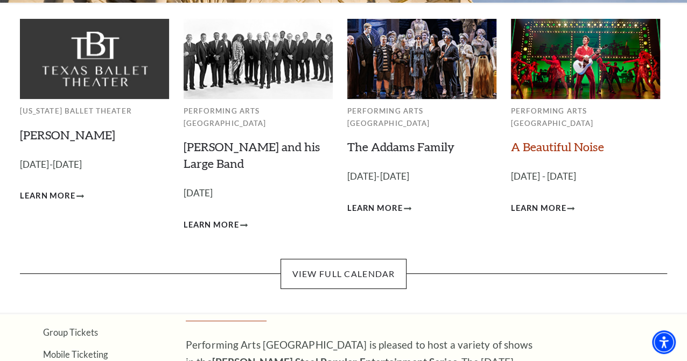
scroll to position [89, 0]
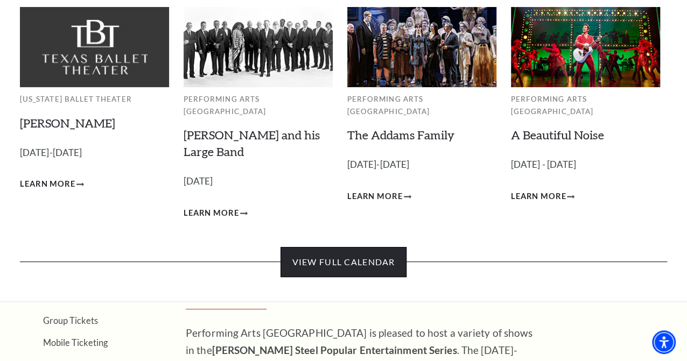
click at [375, 277] on link "View Full Calendar" at bounding box center [343, 262] width 125 height 30
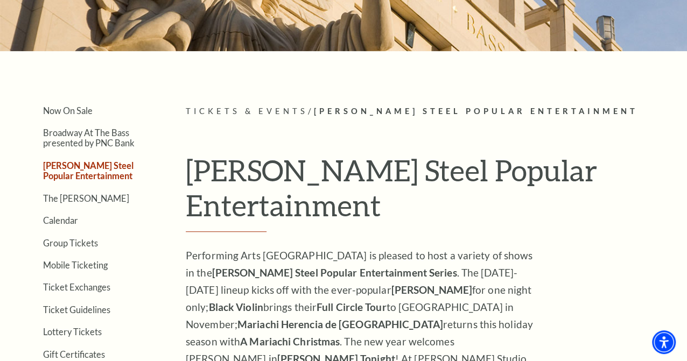
scroll to position [179, 0]
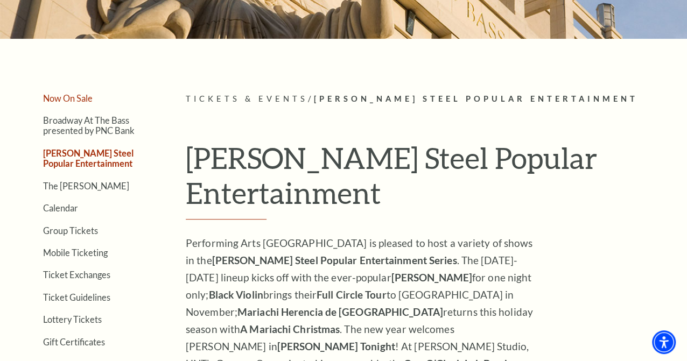
click at [75, 103] on link "Now On Sale" at bounding box center [68, 98] width 50 height 10
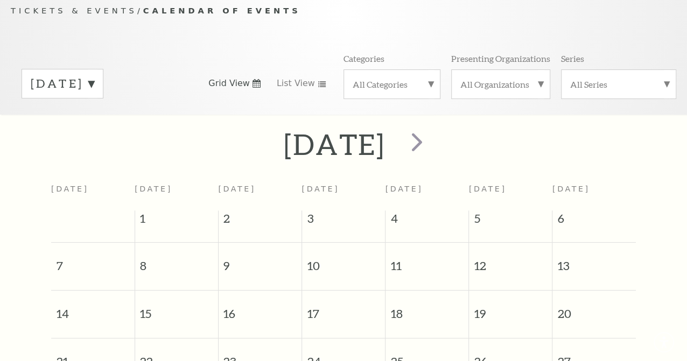
scroll to position [111, 0]
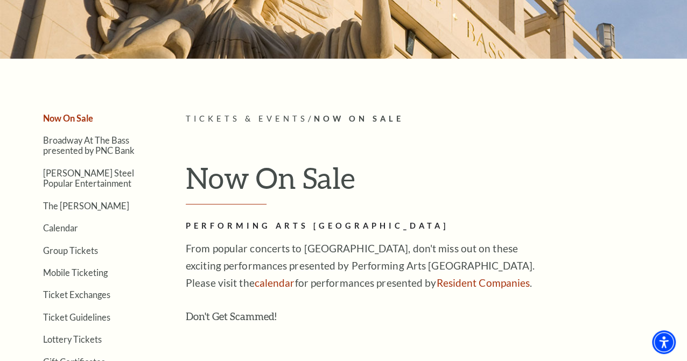
scroll to position [269, 0]
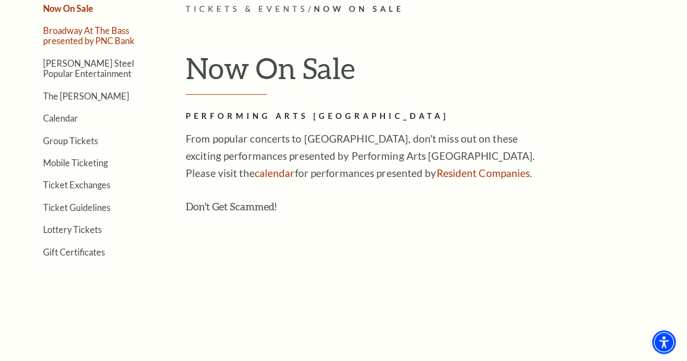
click at [79, 40] on link "Broadway At The Bass presented by PNC Bank" at bounding box center [89, 35] width 92 height 20
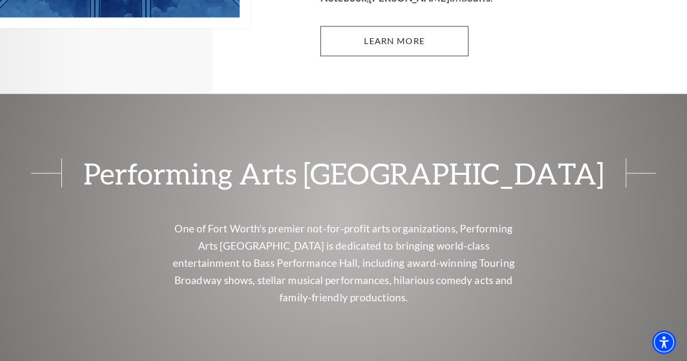
scroll to position [718, 0]
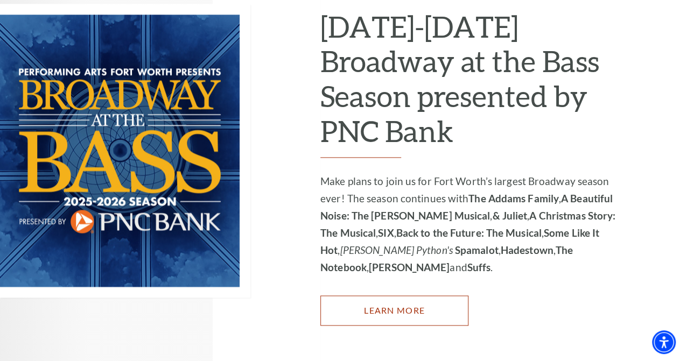
click at [387, 320] on link "Learn More" at bounding box center [394, 311] width 148 height 30
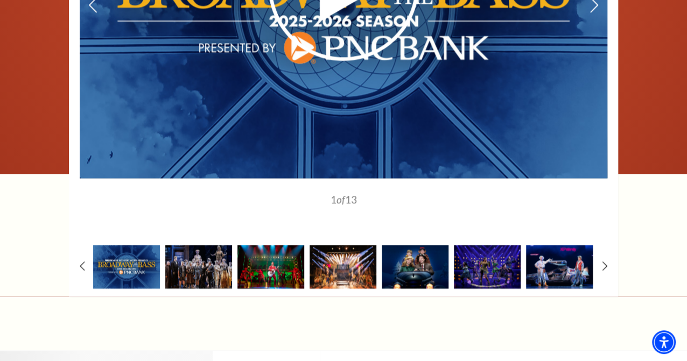
scroll to position [987, 0]
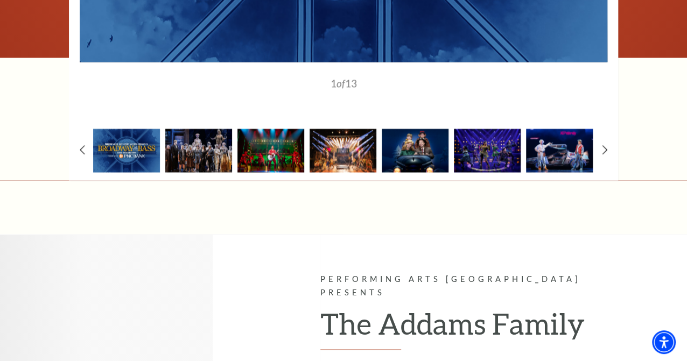
click at [605, 156] on use at bounding box center [605, 149] width 6 height 11
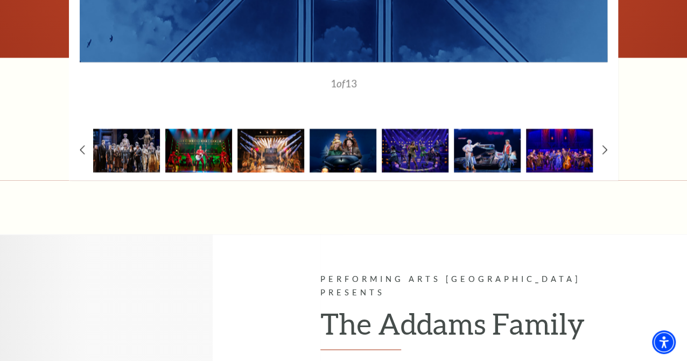
drag, startPoint x: 605, startPoint y: 160, endPoint x: 599, endPoint y: 163, distance: 6.0
click at [606, 155] on icon at bounding box center [604, 149] width 5 height 9
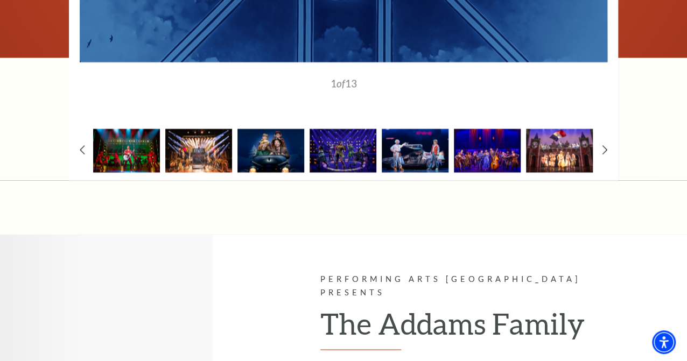
click at [573, 165] on img at bounding box center [559, 151] width 67 height 44
